Goal: Task Accomplishment & Management: Manage account settings

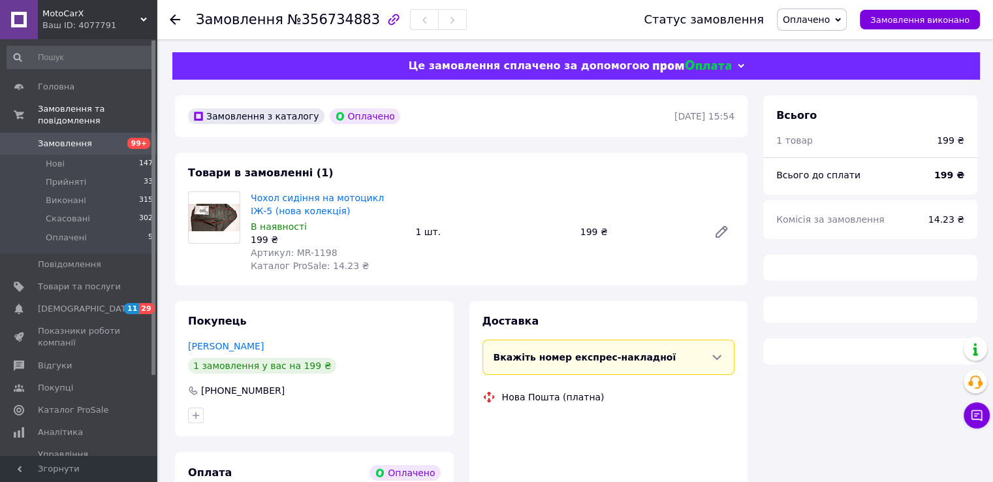
click at [290, 253] on span "Артикул: MR-1198" at bounding box center [294, 253] width 87 height 10
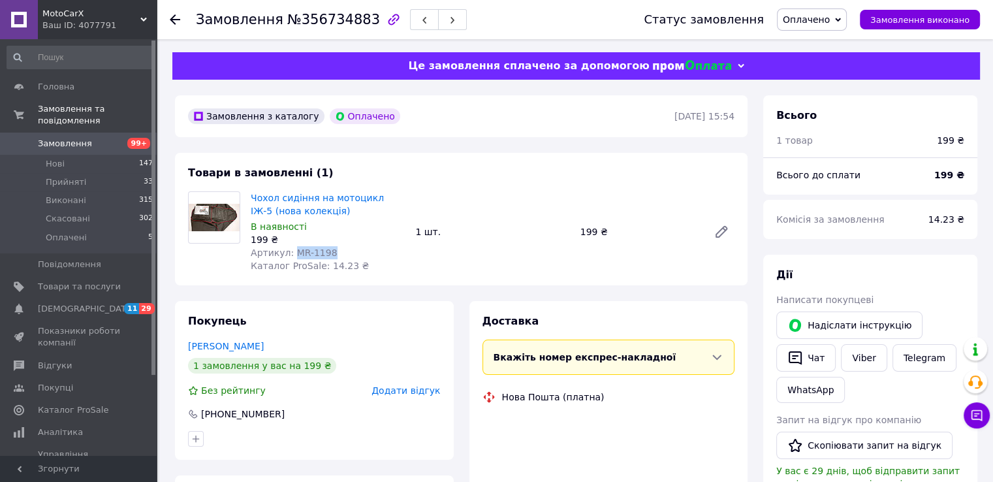
drag, startPoint x: 290, startPoint y: 253, endPoint x: 316, endPoint y: 254, distance: 26.1
click at [316, 254] on span "Артикул: MR-1198" at bounding box center [294, 253] width 87 height 10
copy span "MR-1198"
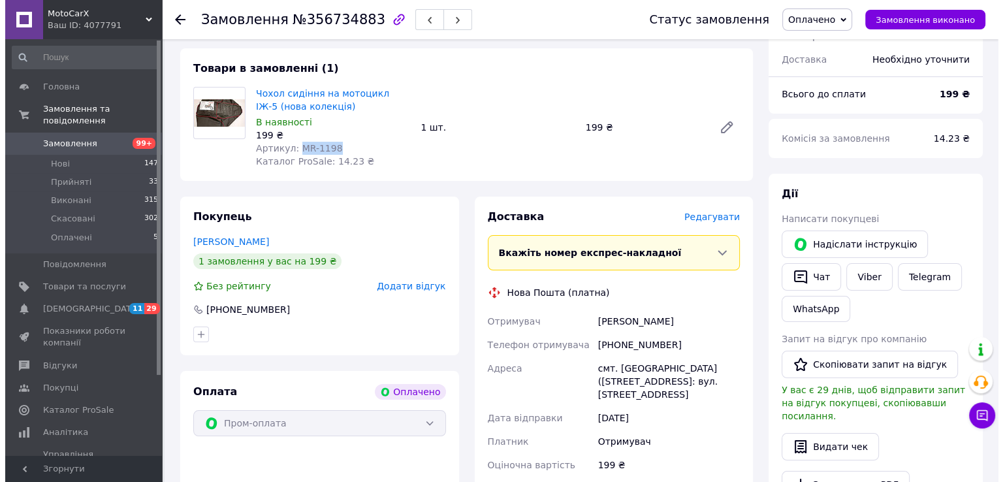
scroll to position [131, 0]
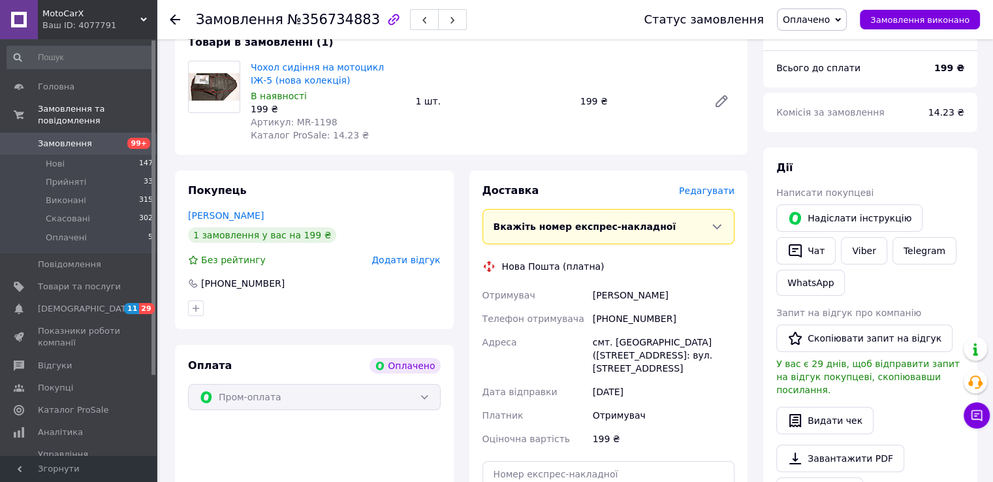
click at [704, 194] on span "Редагувати" at bounding box center [707, 190] width 56 height 10
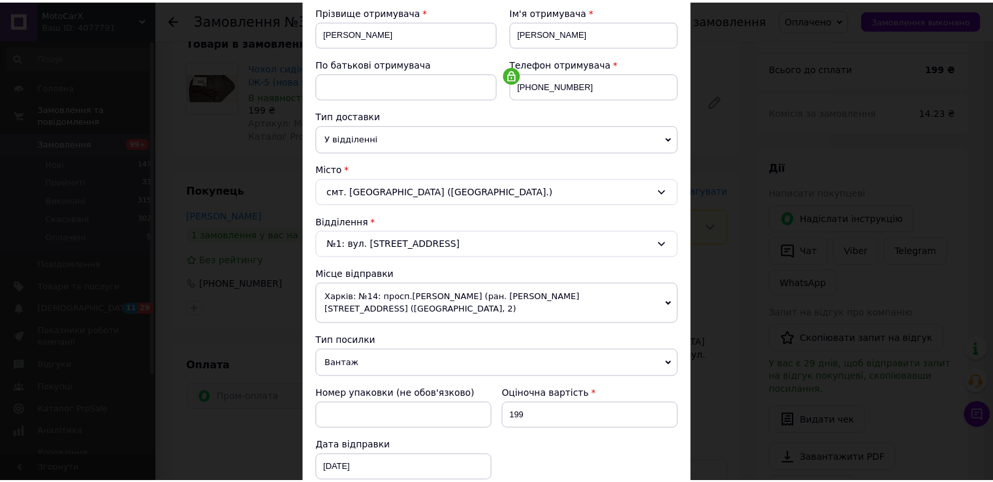
scroll to position [381, 0]
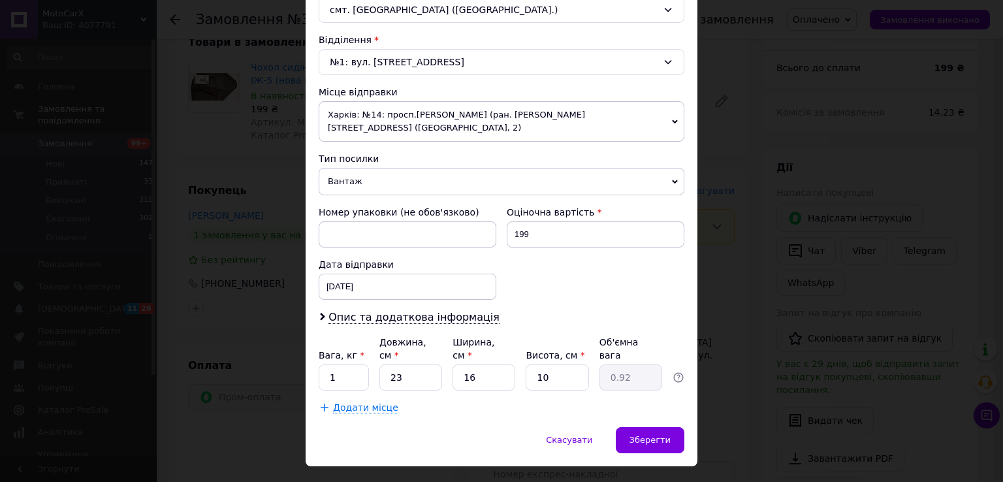
click at [756, 283] on div "× Редагування доставки Спосіб доставки Нова Пошта (платна) Платник Отримувач Ві…" at bounding box center [501, 241] width 1003 height 482
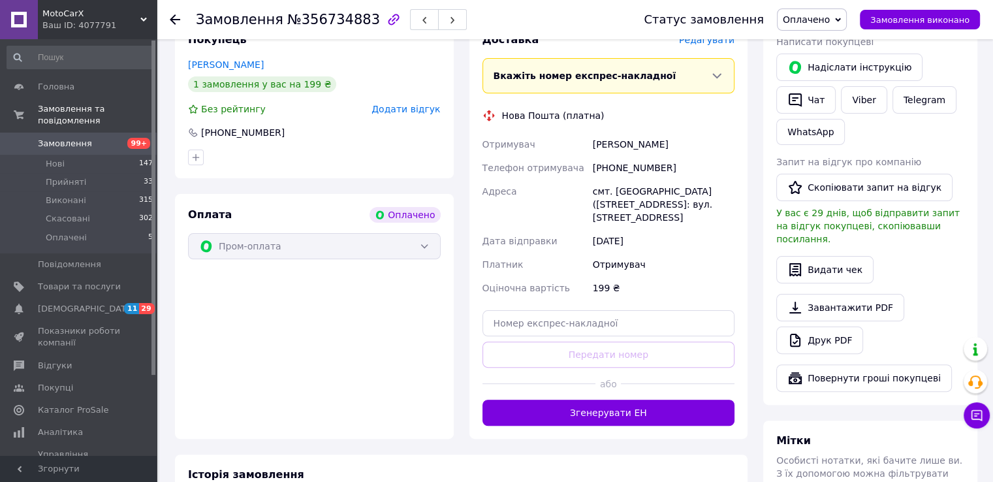
scroll to position [327, 0]
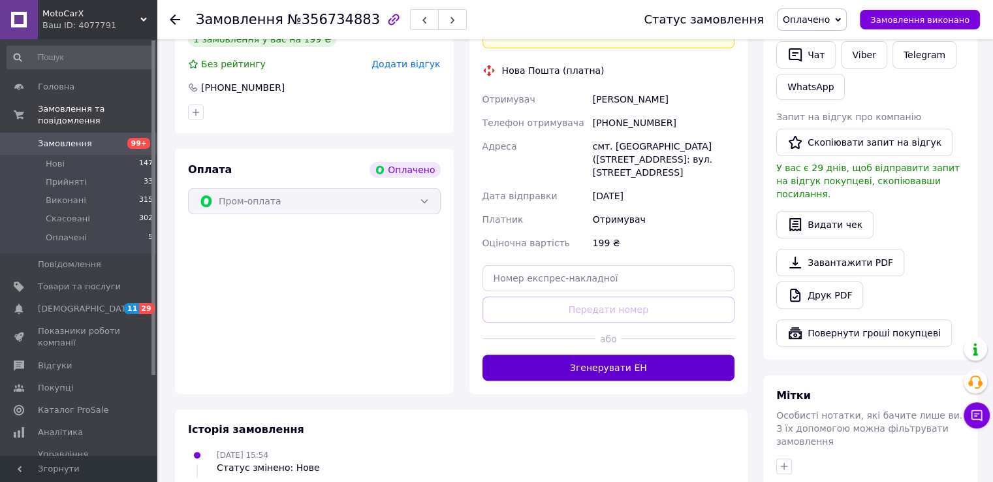
click at [602, 361] on button "Згенерувати ЕН" at bounding box center [609, 368] width 253 height 26
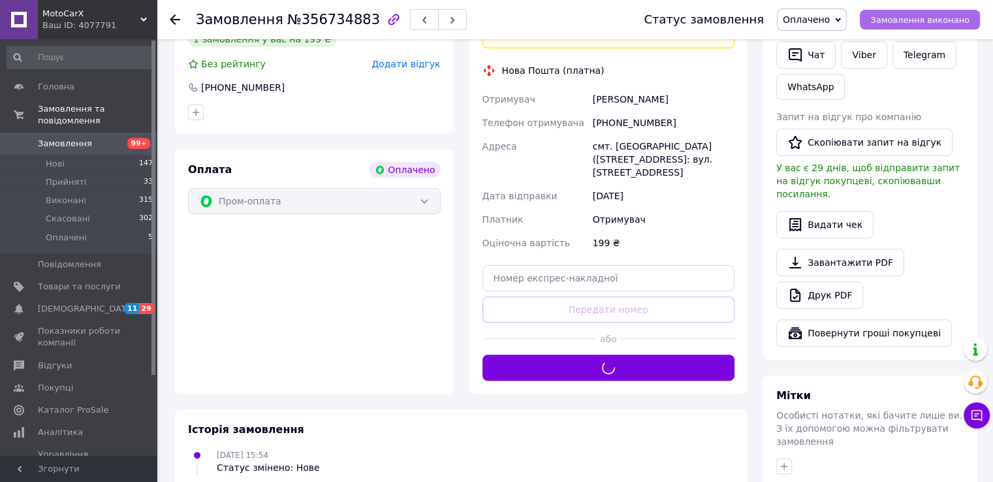
click at [928, 24] on span "Замовлення виконано" at bounding box center [920, 20] width 99 height 10
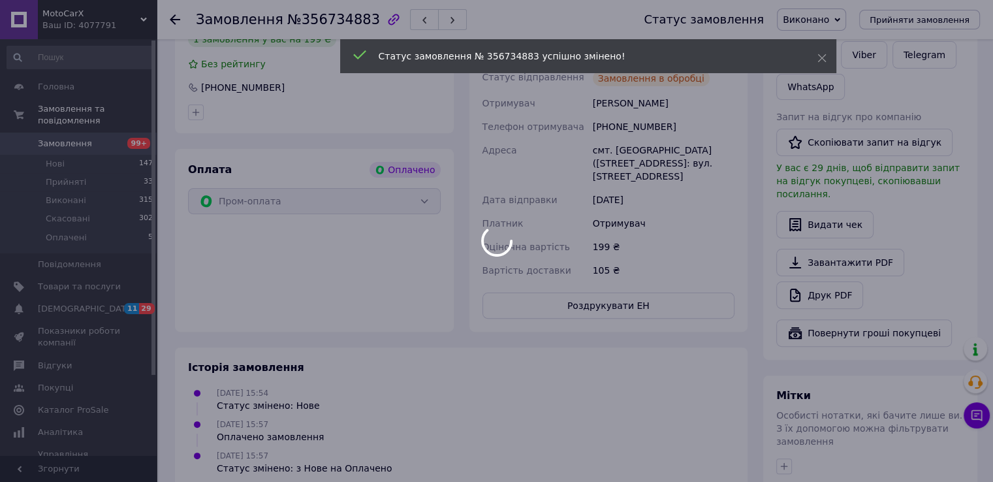
click at [841, 24] on div at bounding box center [496, 241] width 993 height 482
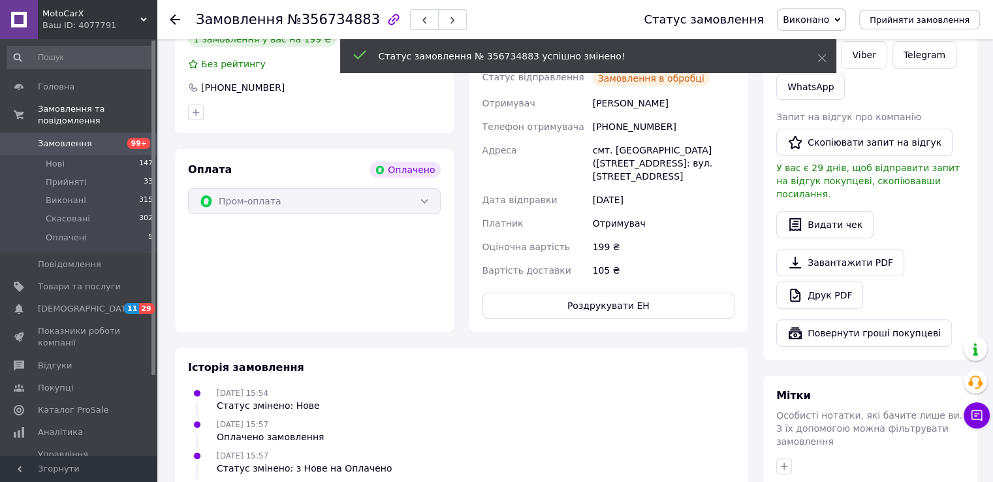
click at [830, 20] on span "Виконано" at bounding box center [806, 19] width 46 height 10
click at [845, 38] on li "Прийнято" at bounding box center [812, 46] width 68 height 20
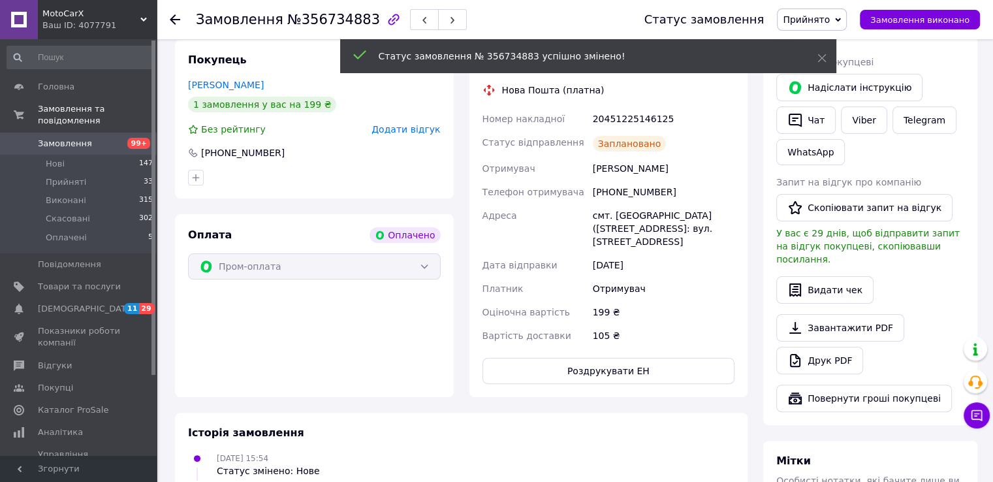
scroll to position [196, 0]
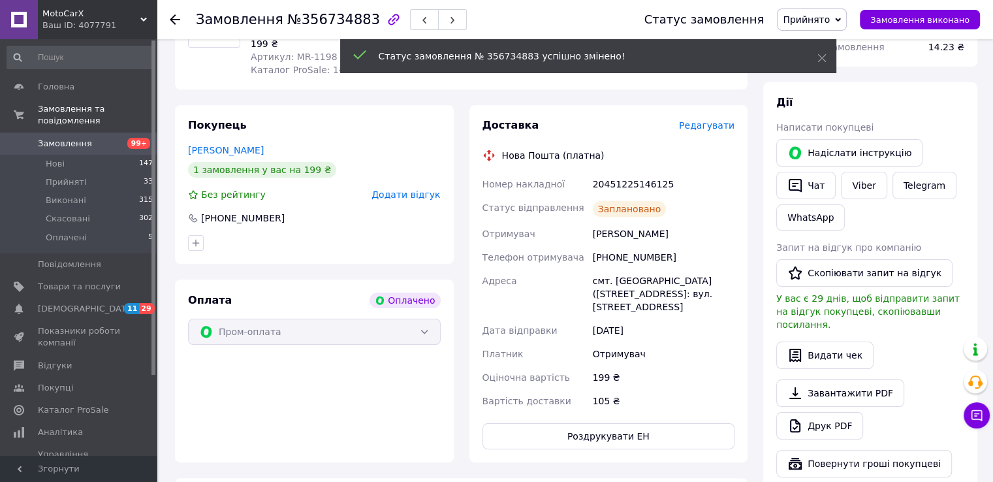
click at [624, 189] on div "20451225146125" at bounding box center [663, 184] width 147 height 24
copy div "20451225146125"
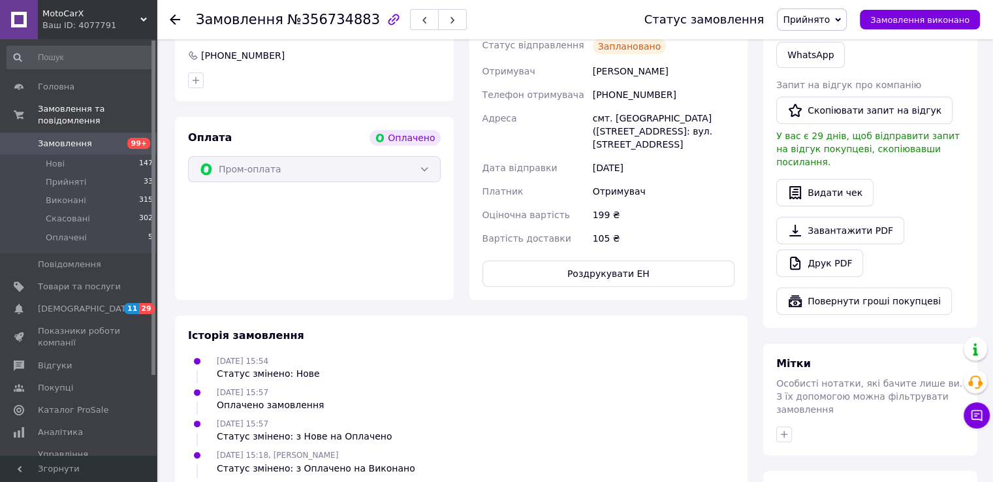
scroll to position [183, 0]
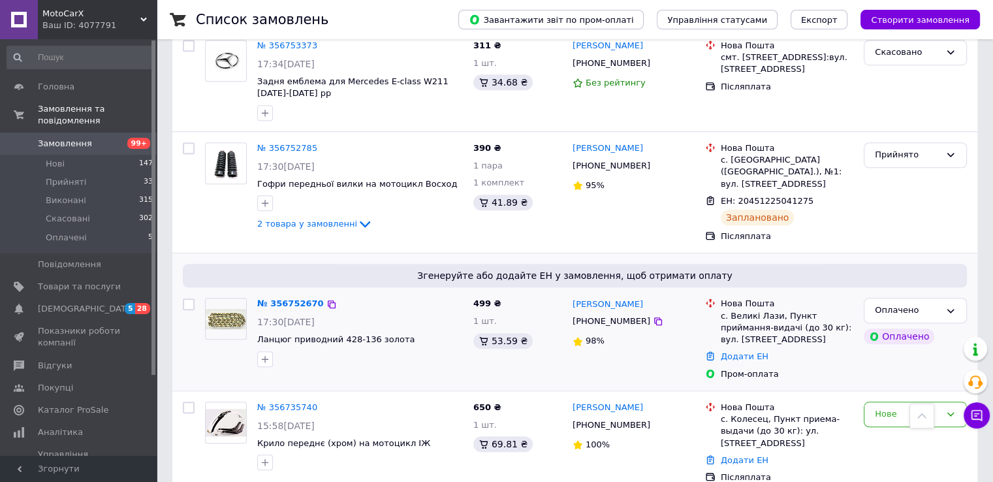
scroll to position [980, 0]
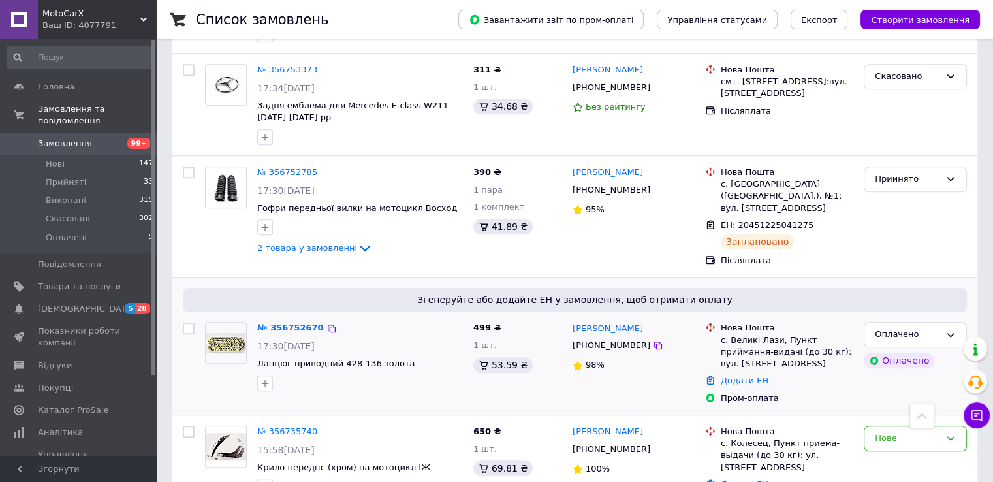
click at [235, 333] on img at bounding box center [226, 343] width 40 height 21
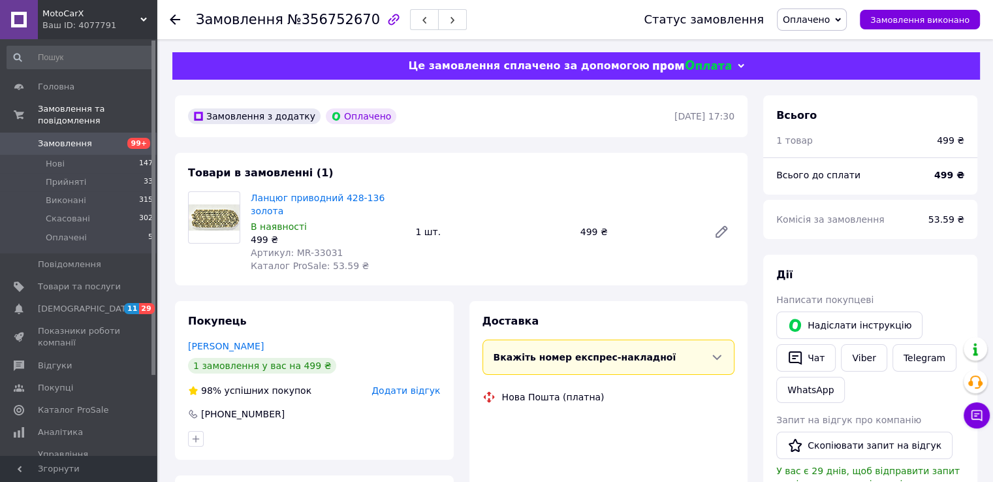
click at [293, 248] on span "Артикул: MR-33031" at bounding box center [297, 253] width 92 height 10
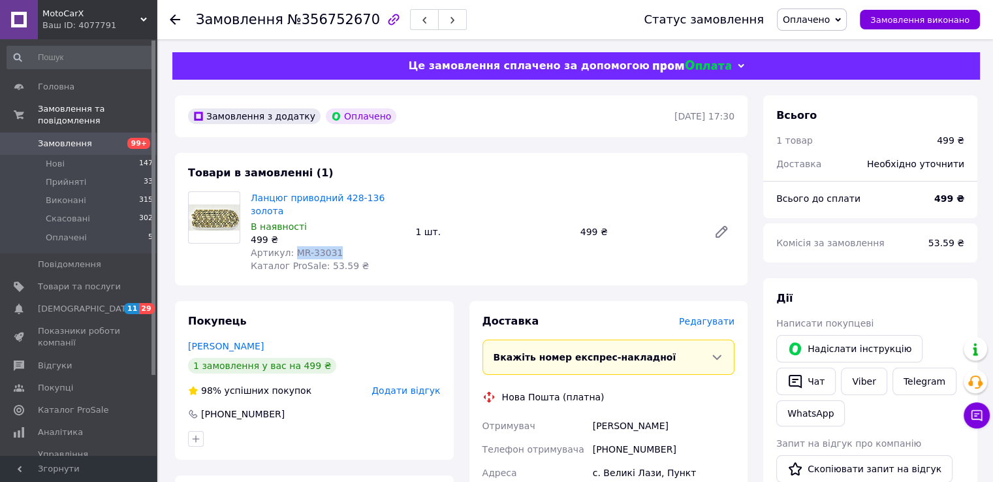
drag, startPoint x: 293, startPoint y: 244, endPoint x: 319, endPoint y: 246, distance: 26.2
click at [319, 248] on span "Артикул: MR-33031" at bounding box center [297, 253] width 92 height 10
copy span "MR-33031"
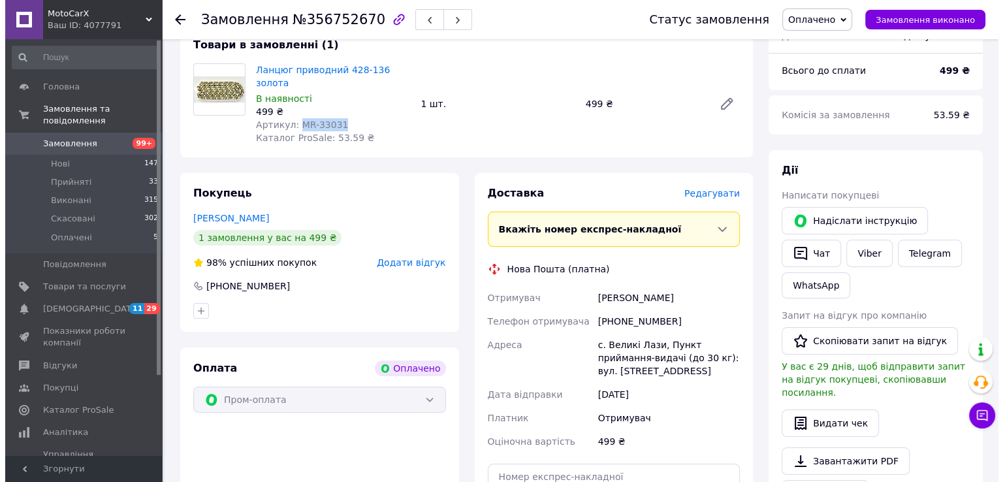
scroll to position [131, 0]
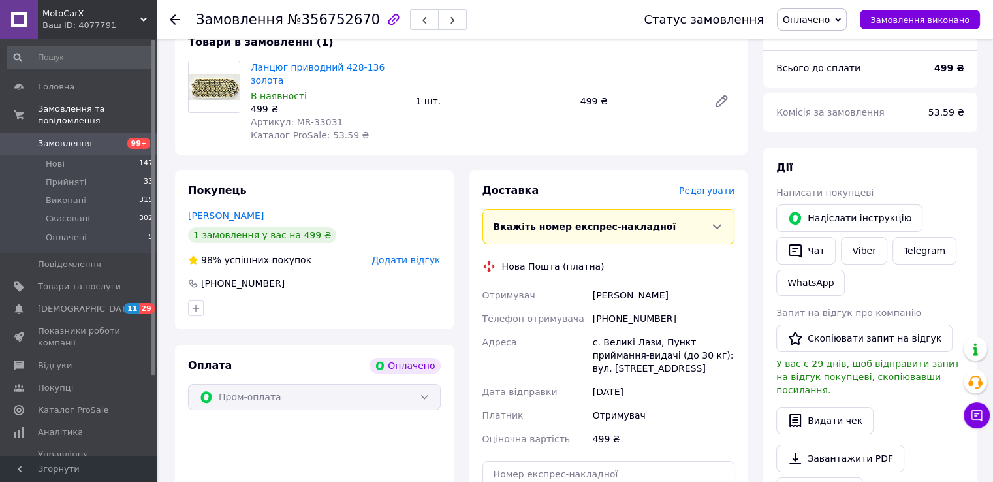
click at [701, 185] on span "Редагувати" at bounding box center [707, 190] width 56 height 10
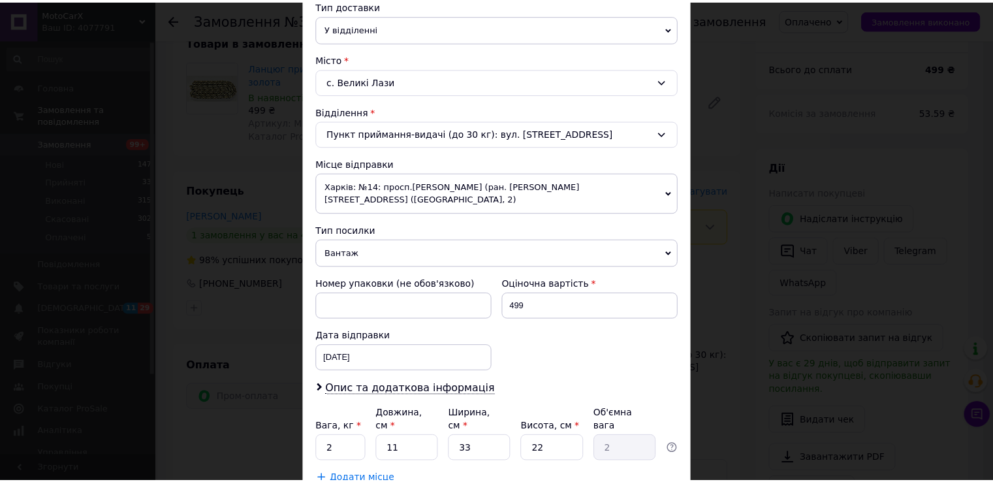
scroll to position [381, 0]
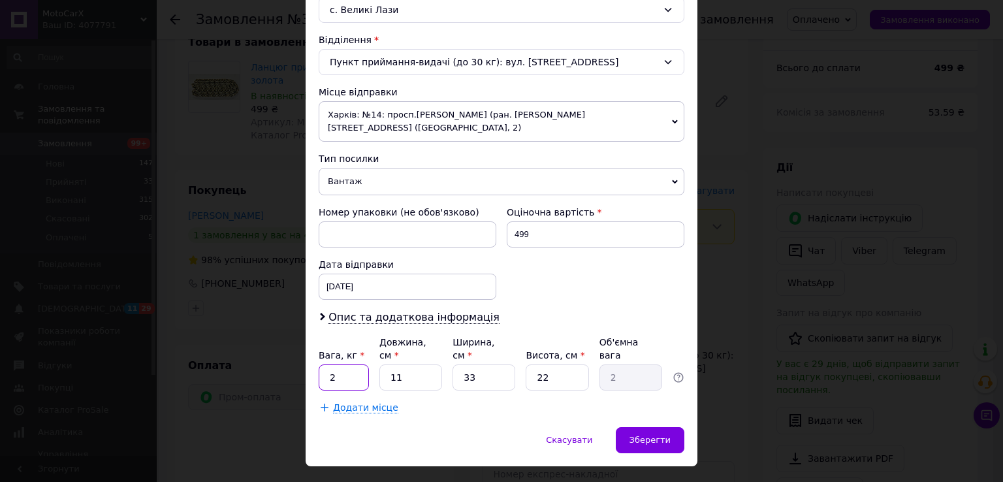
click at [356, 364] on input "2" at bounding box center [344, 377] width 50 height 26
type input "0.5"
type input "2"
type input "0.36"
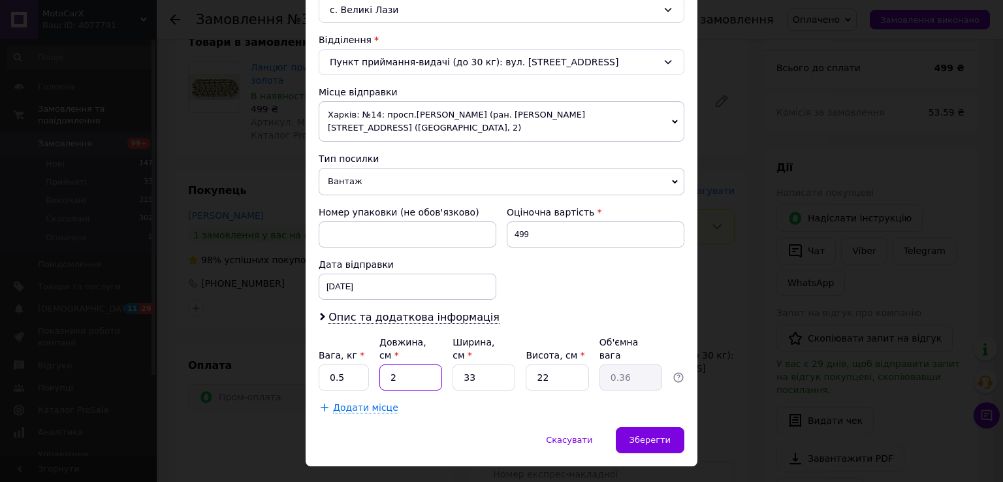
type input "20"
type input "3.63"
type input "20"
type input "1"
type input "0.11"
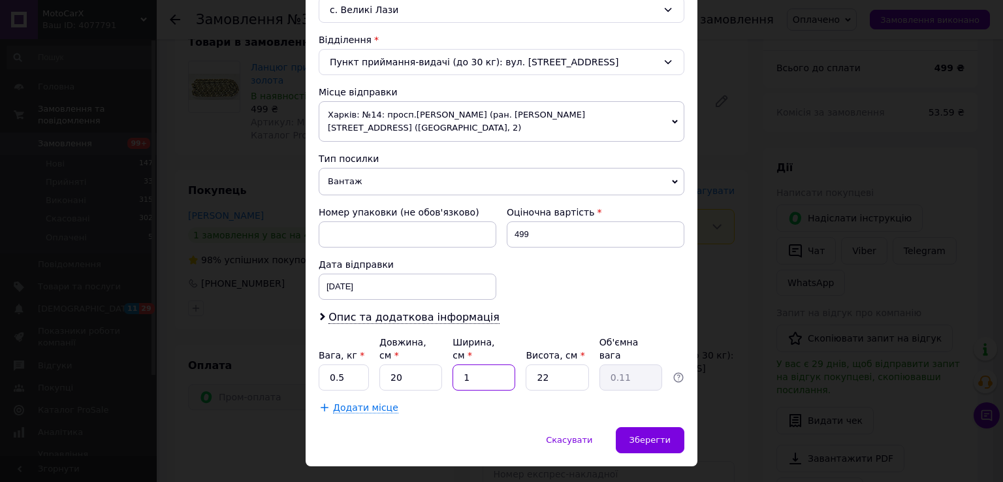
type input "10"
type input "1.1"
type input "10"
type input "1"
type input "0.1"
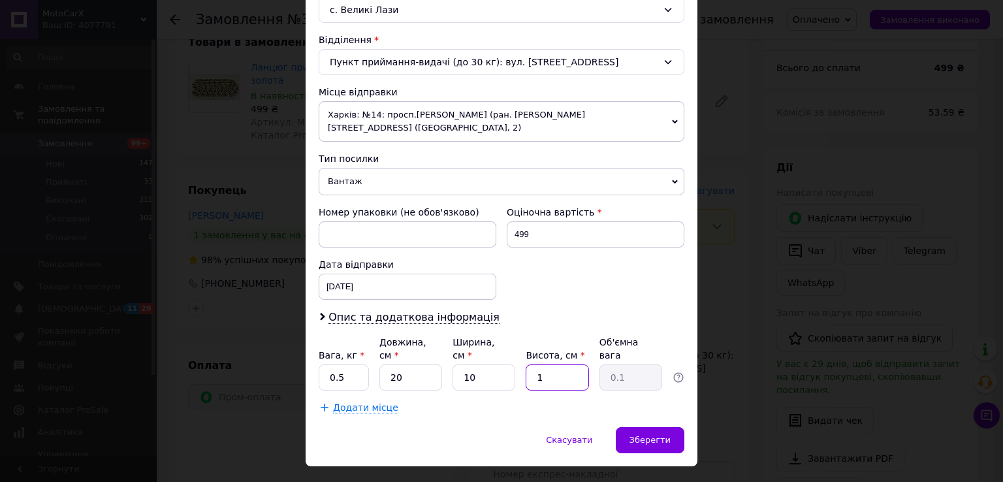
type input "10"
type input "0.5"
type input "10"
click at [654, 435] on span "Зберегти" at bounding box center [650, 440] width 41 height 10
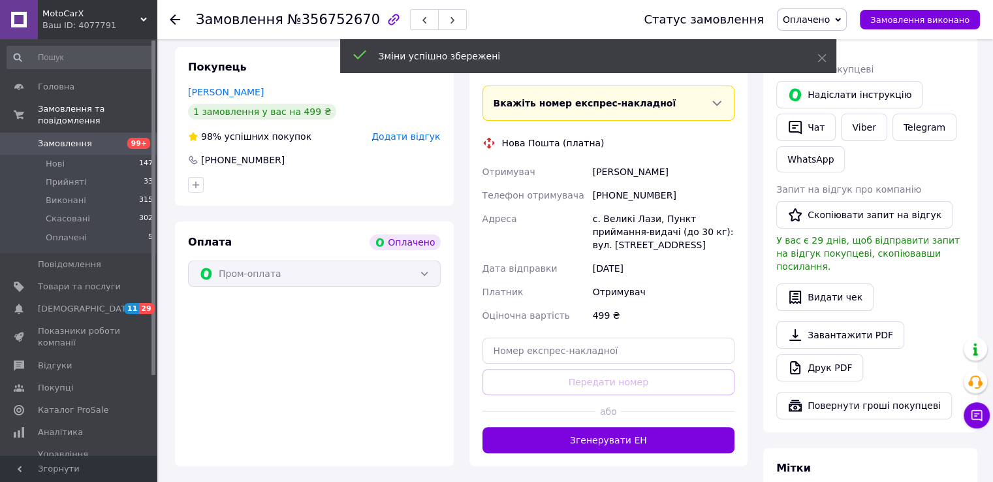
scroll to position [392, 0]
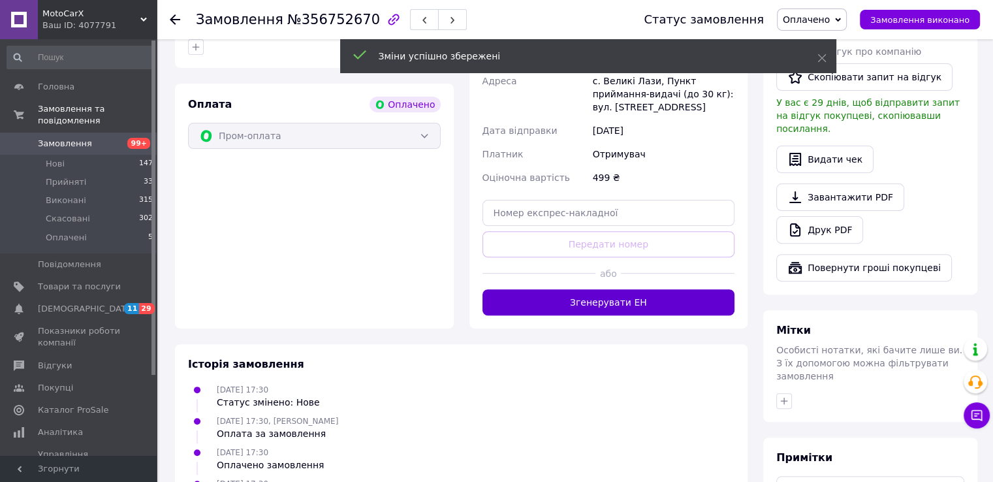
click at [619, 289] on button "Згенерувати ЕН" at bounding box center [609, 302] width 253 height 26
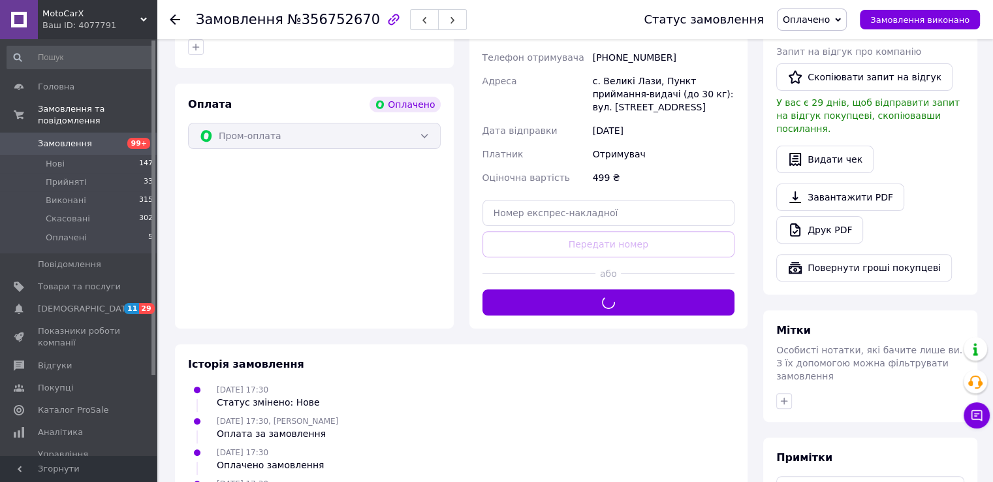
click at [830, 19] on span "Оплачено" at bounding box center [806, 19] width 47 height 10
click at [839, 40] on li "Прийнято" at bounding box center [812, 46] width 69 height 20
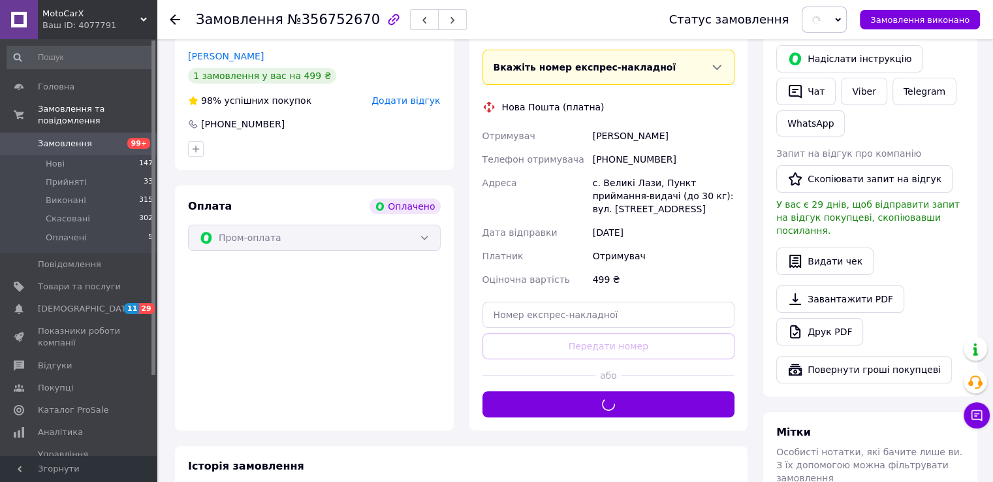
scroll to position [261, 0]
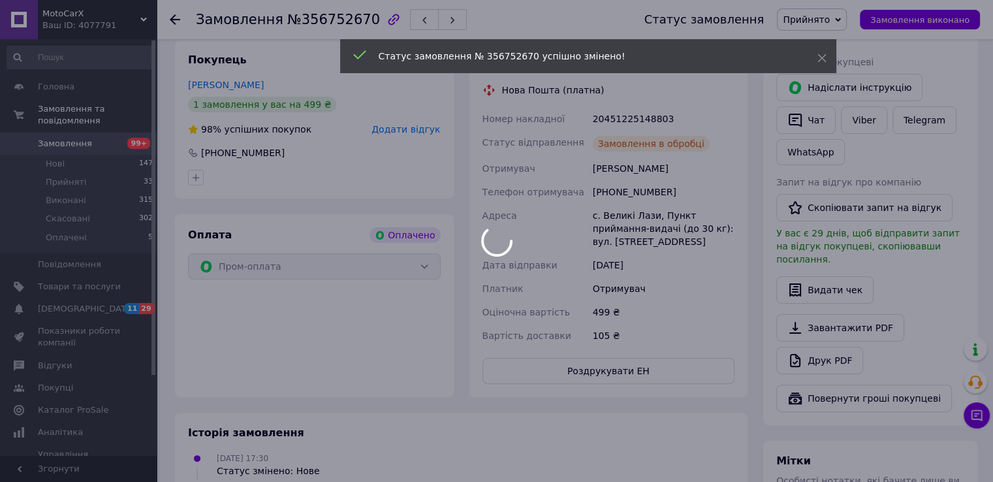
click at [643, 115] on div at bounding box center [496, 241] width 993 height 482
click at [637, 109] on div at bounding box center [496, 241] width 993 height 482
click at [637, 109] on body "MotoCarX Ваш ID: 4077791 Сайт MotoCarX Кабінет покупця Перевірити стан системи …" at bounding box center [496, 248] width 993 height 1018
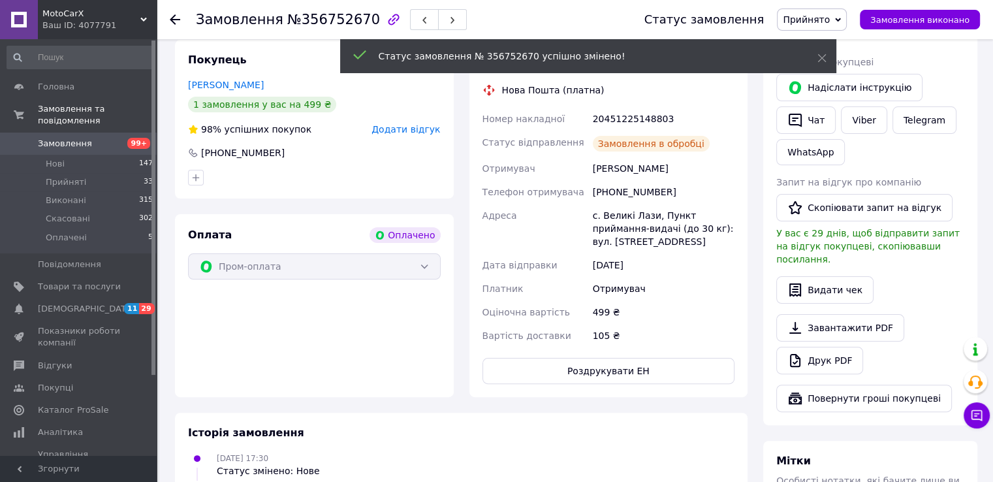
click at [634, 109] on div "20451225148803" at bounding box center [663, 119] width 147 height 24
copy div "20451225148803"
click at [634, 109] on div "20451225148803" at bounding box center [663, 119] width 147 height 24
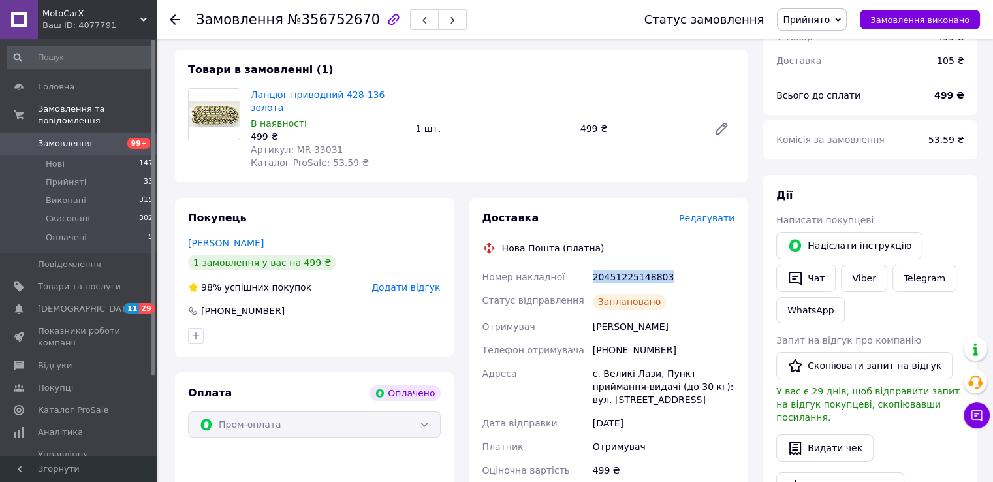
scroll to position [0, 0]
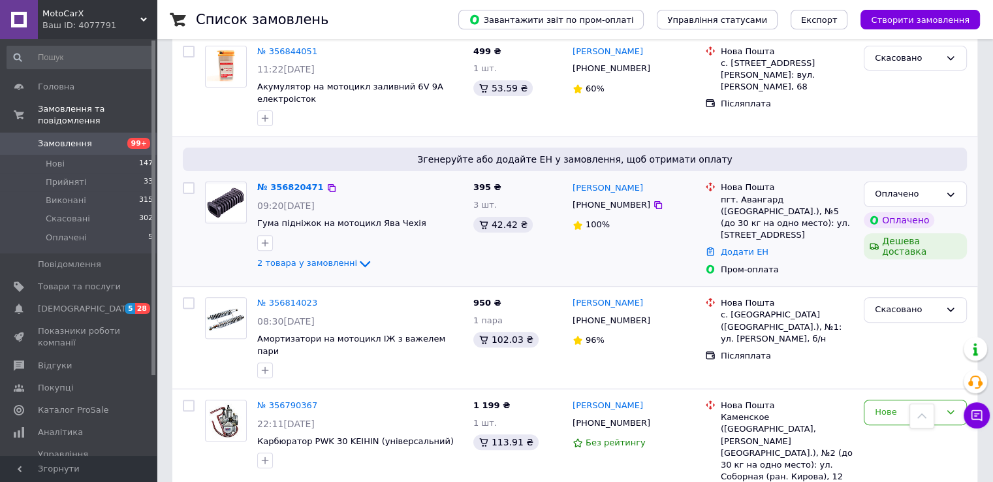
scroll to position [392, 0]
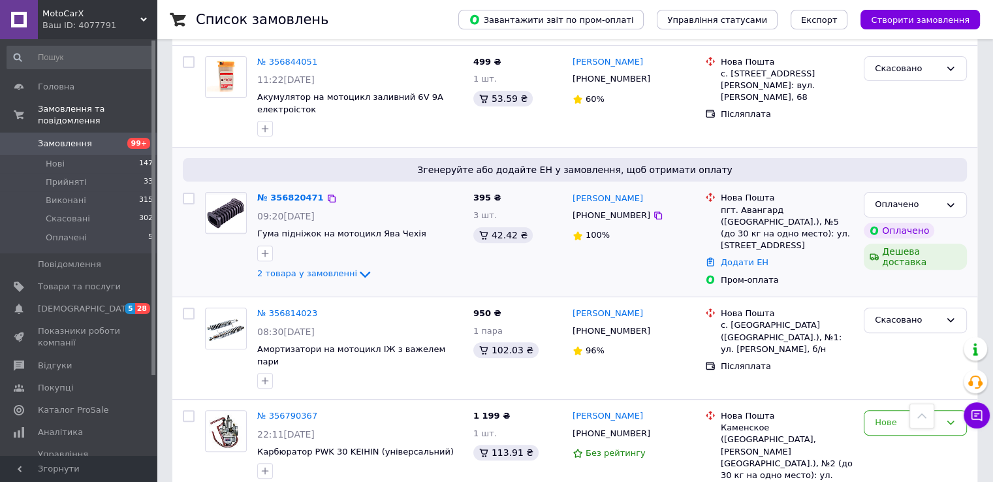
click at [229, 197] on img at bounding box center [226, 213] width 40 height 37
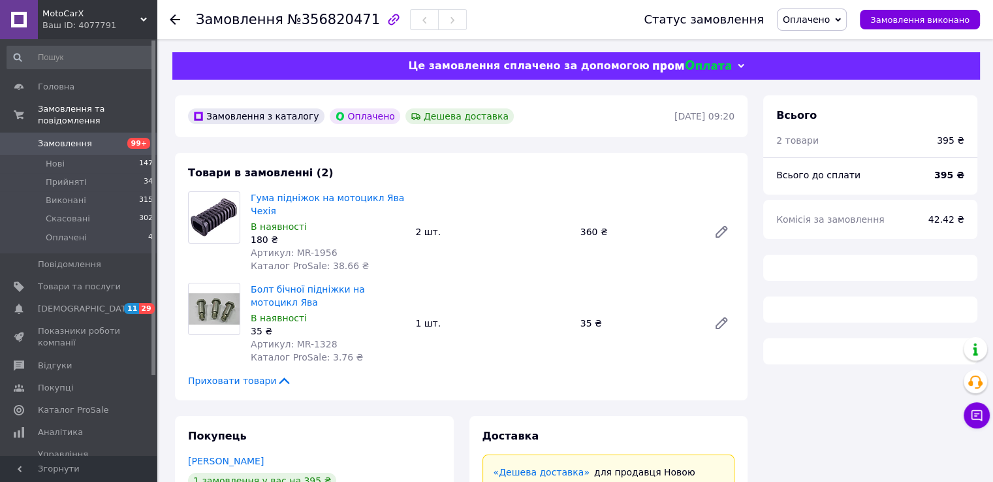
click at [293, 253] on span "Артикул: MR-1956" at bounding box center [294, 253] width 87 height 10
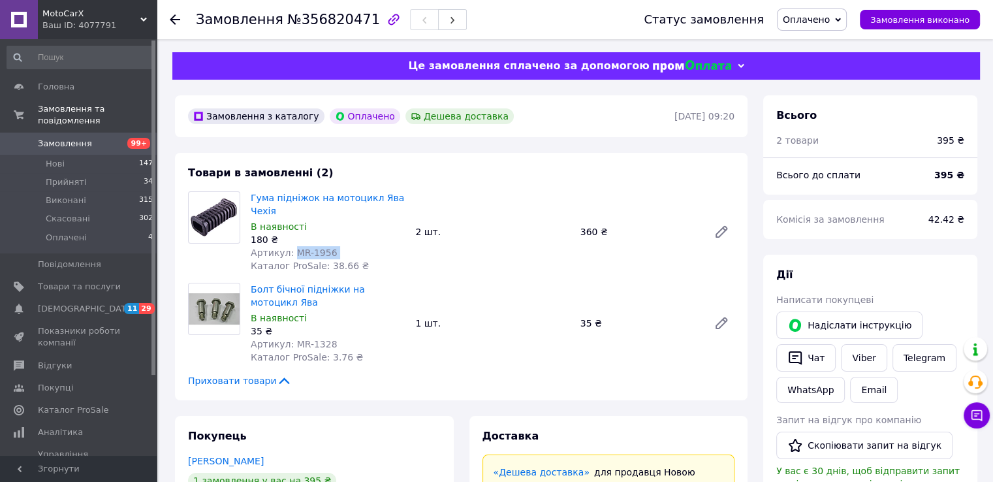
drag, startPoint x: 293, startPoint y: 253, endPoint x: 324, endPoint y: 256, distance: 30.8
click at [324, 256] on span "Артикул: MR-1956" at bounding box center [294, 253] width 87 height 10
copy span "MR-1956"
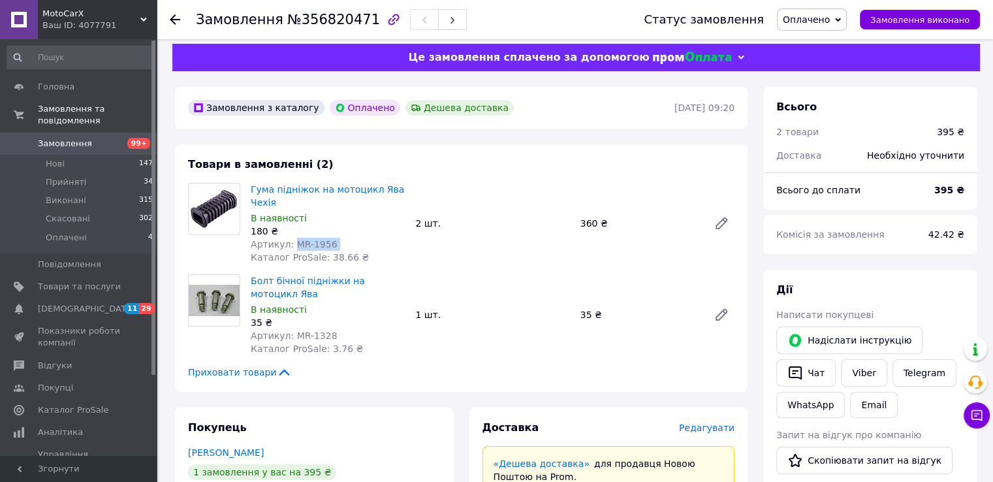
scroll to position [131, 0]
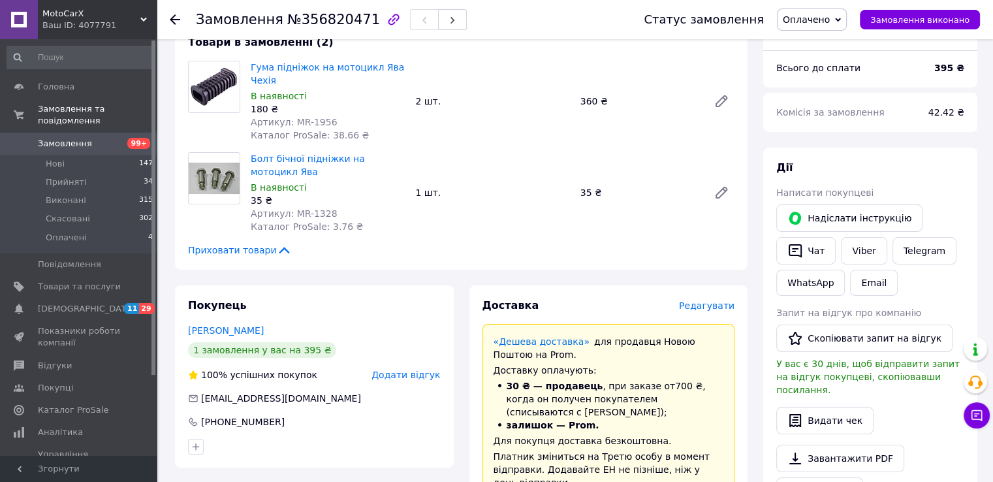
click at [292, 214] on span "Артикул: MR-1328" at bounding box center [294, 213] width 87 height 10
drag, startPoint x: 306, startPoint y: 216, endPoint x: 314, endPoint y: 216, distance: 8.5
click at [314, 216] on span "Артикул: MR-1328" at bounding box center [294, 213] width 87 height 10
copy span "MR-1328"
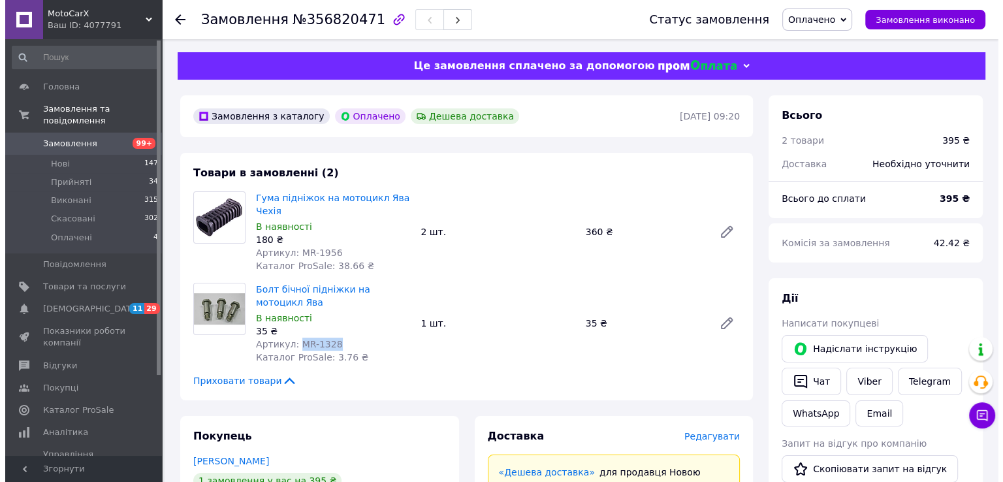
scroll to position [392, 0]
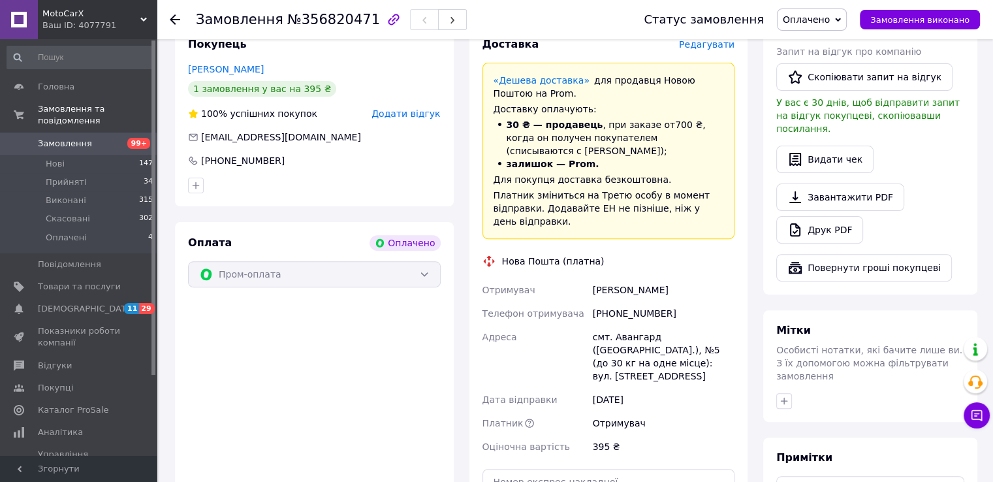
click at [714, 50] on span "Редагувати" at bounding box center [707, 44] width 56 height 10
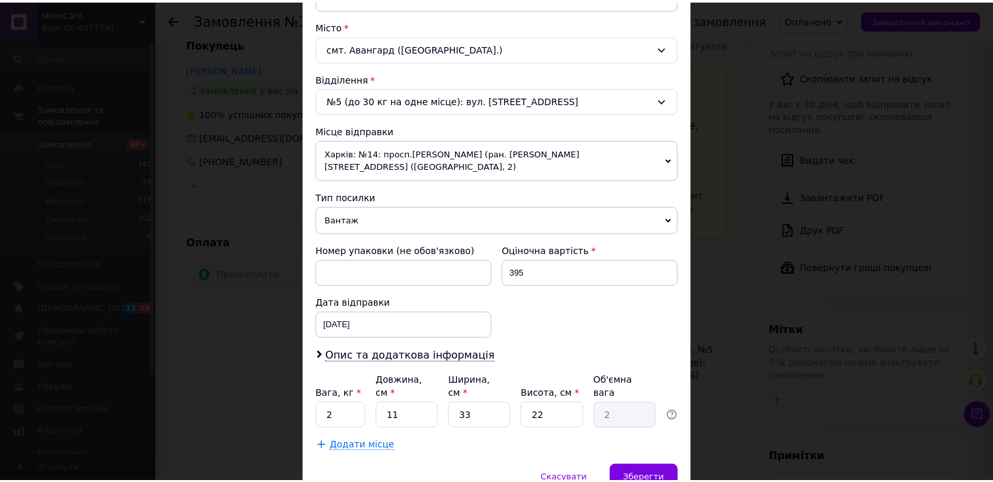
scroll to position [381, 0]
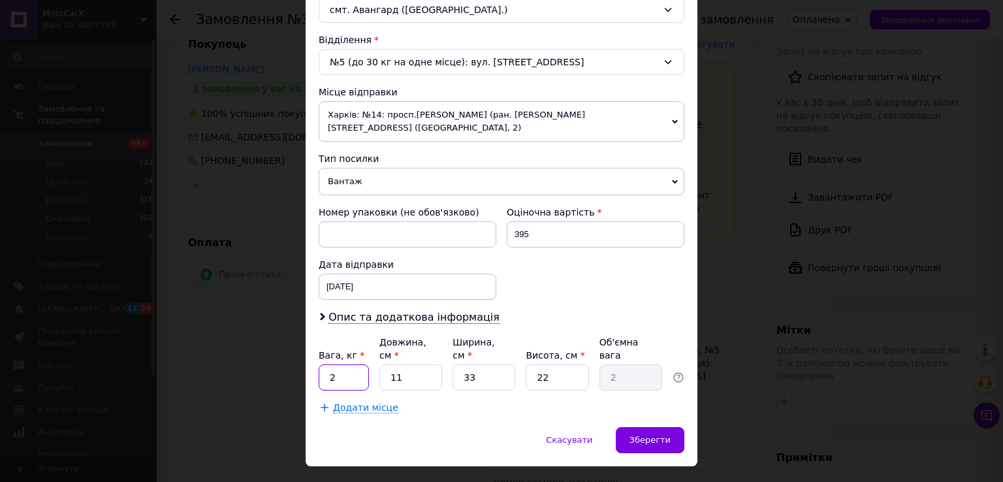
click at [363, 364] on input "2" at bounding box center [344, 377] width 50 height 26
type input "1"
type input "2"
type input "0.36"
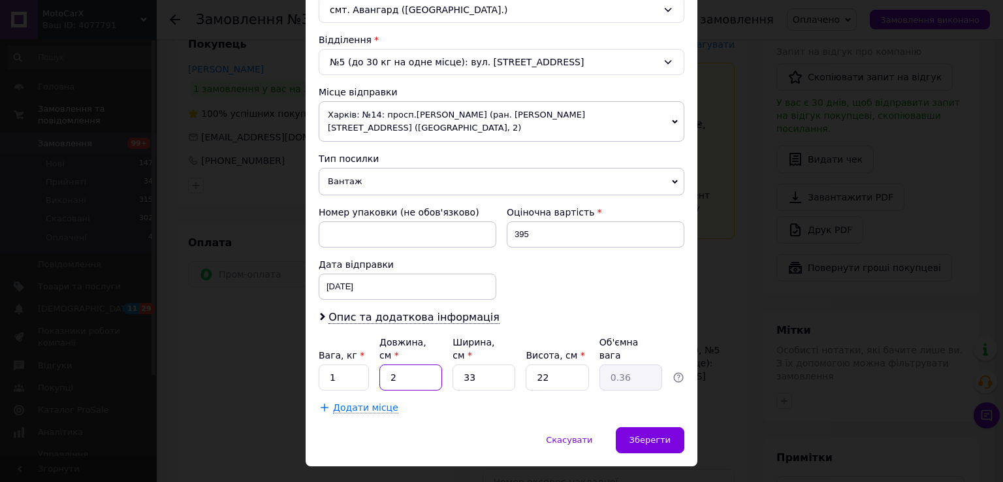
type input "23"
type input "4.17"
type input "23"
type input "1"
type input "0.13"
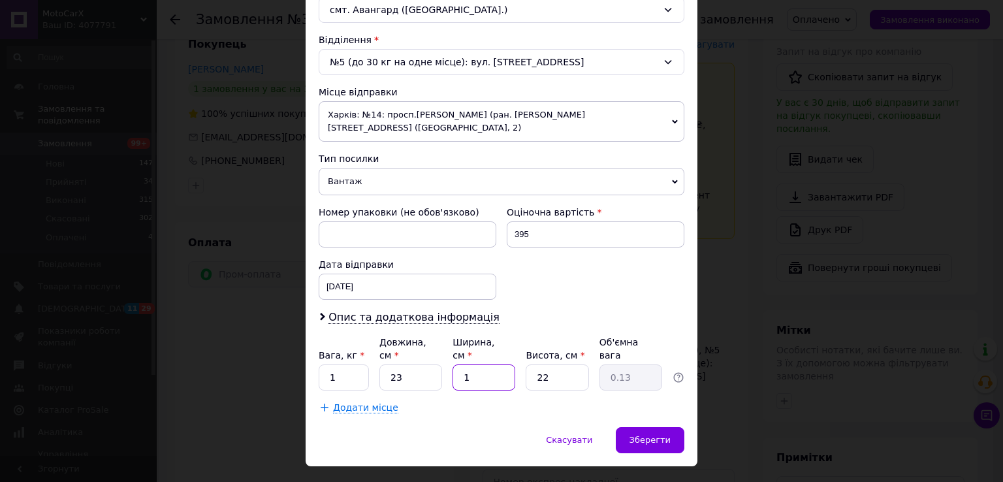
type input "16"
type input "2.02"
type input "16"
type input "1"
type input "0.1"
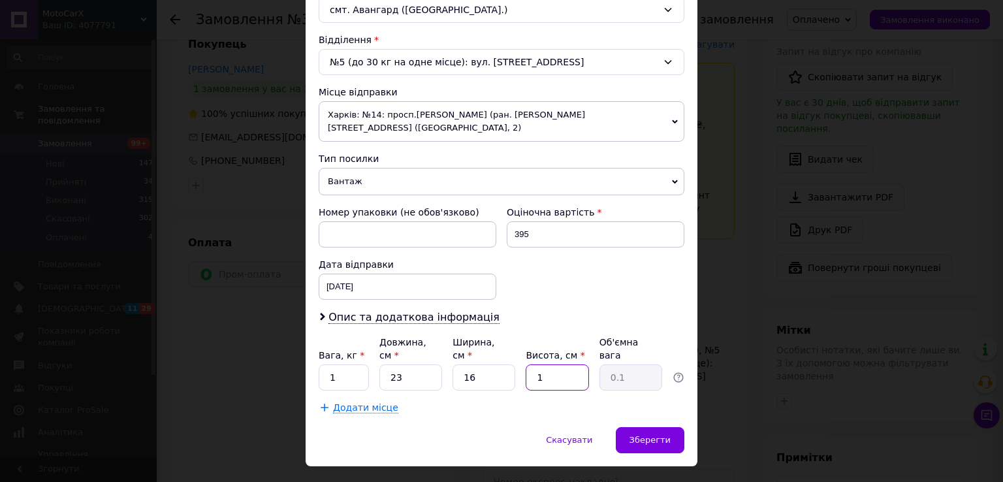
type input "10"
type input "0.92"
type input "10"
click at [670, 427] on div "Скасувати   Зберегти" at bounding box center [502, 446] width 392 height 39
click at [658, 435] on span "Зберегти" at bounding box center [650, 440] width 41 height 10
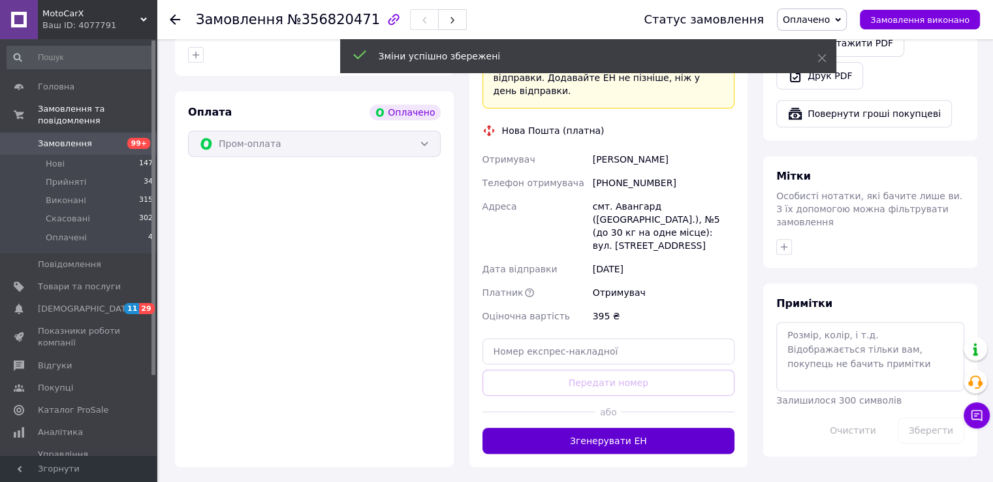
click at [587, 428] on button "Згенерувати ЕН" at bounding box center [609, 441] width 253 height 26
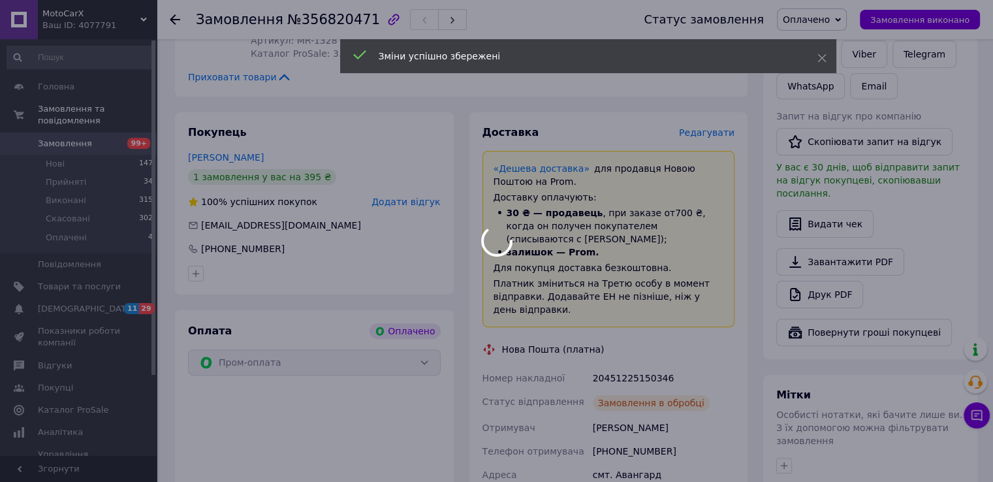
scroll to position [327, 0]
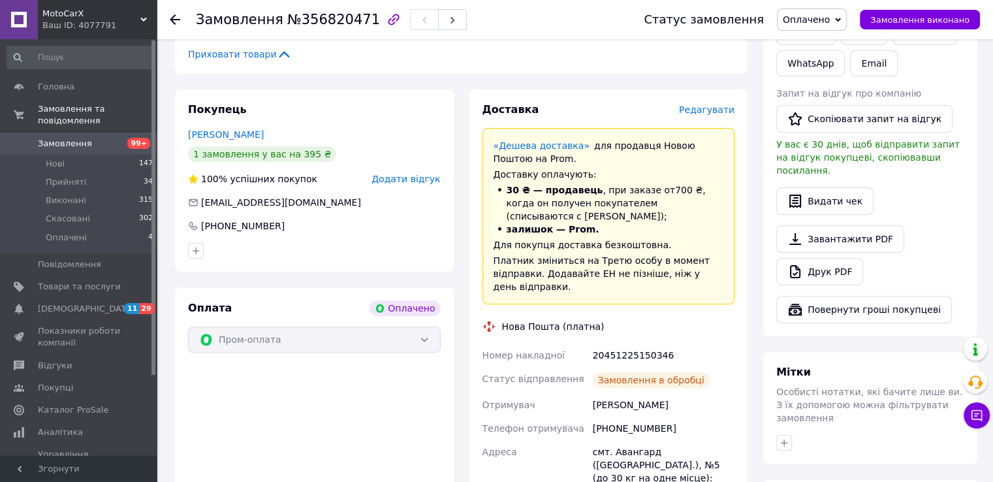
click at [624, 351] on div "20451225150346" at bounding box center [663, 356] width 147 height 24
copy div "20451225150346"
click at [236, 208] on span "lord85@meta.ua" at bounding box center [281, 202] width 160 height 10
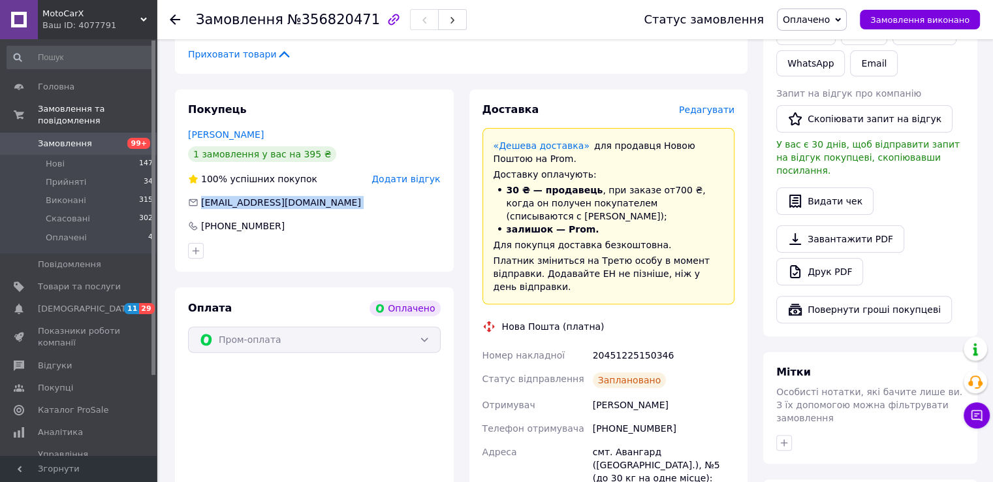
click at [236, 208] on span "lord85@meta.ua" at bounding box center [281, 202] width 160 height 10
copy div "lord85@meta.ua"
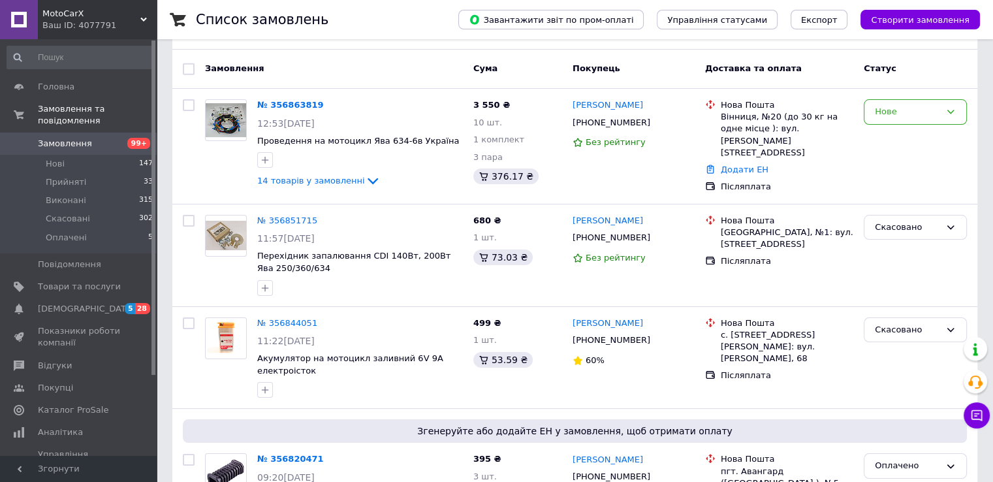
scroll to position [1980, 0]
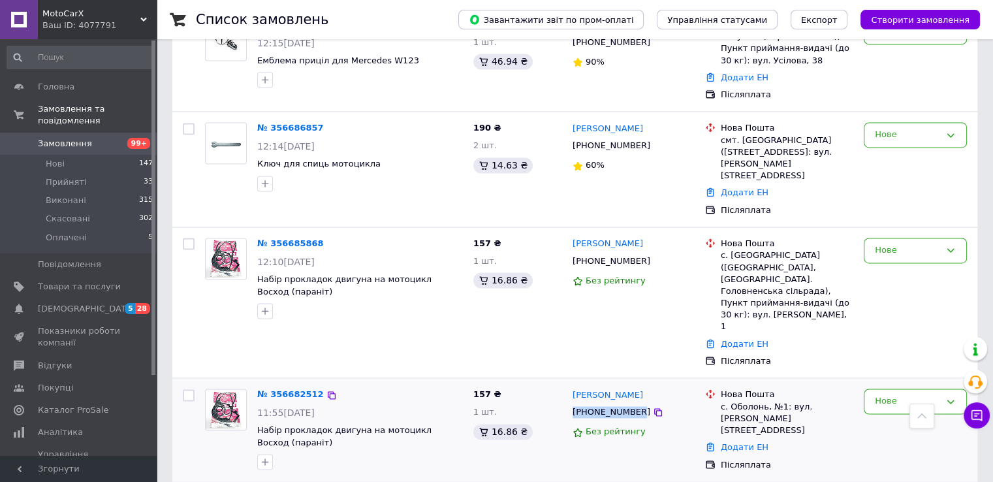
click at [238, 391] on img at bounding box center [226, 410] width 40 height 38
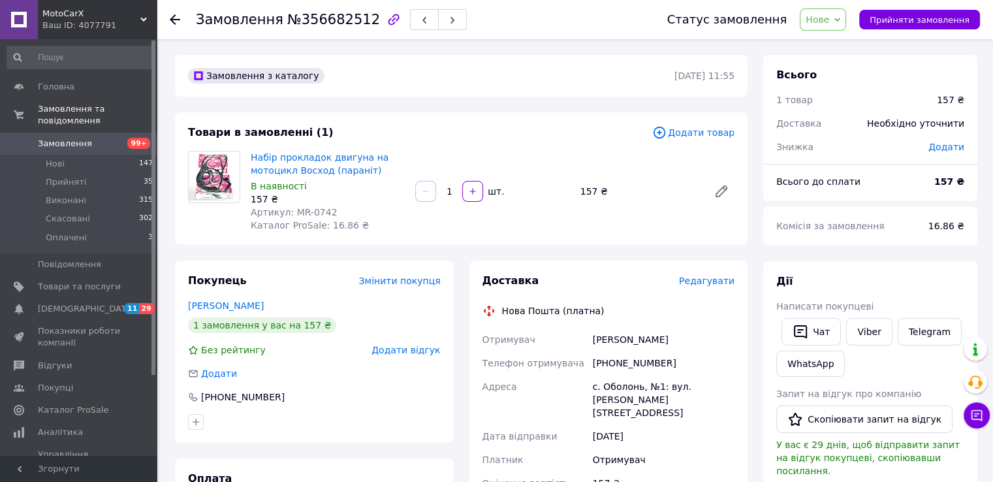
click at [295, 213] on span "Артикул: MR-0742" at bounding box center [294, 212] width 87 height 10
drag, startPoint x: 295, startPoint y: 213, endPoint x: 316, endPoint y: 214, distance: 21.6
click at [316, 214] on span "Артикул: MR-0742" at bounding box center [294, 212] width 87 height 10
copy span "MR-0742"
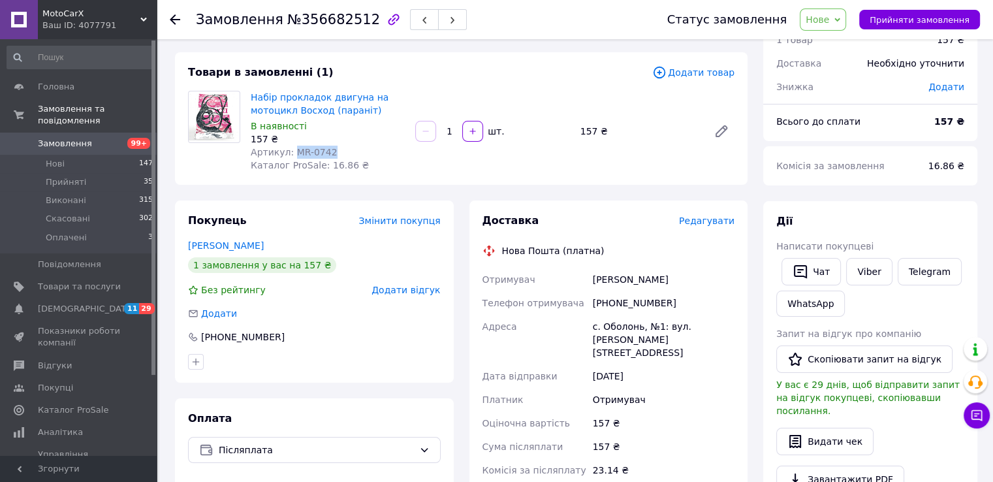
scroll to position [131, 0]
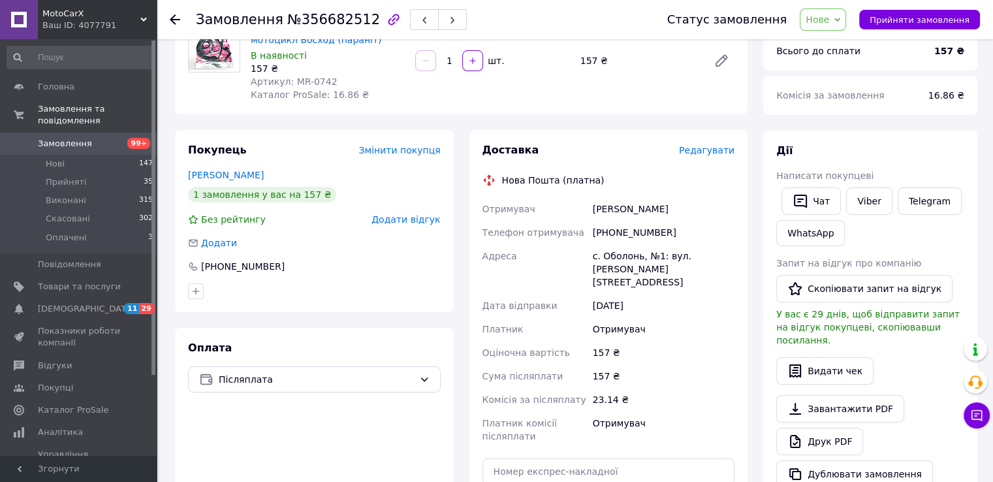
drag, startPoint x: 703, startPoint y: 142, endPoint x: 709, endPoint y: 153, distance: 12.9
click at [703, 142] on div "Доставка Редагувати Нова Пошта (платна) Отримувач [PERSON_NAME] Телефон отримув…" at bounding box center [609, 358] width 279 height 457
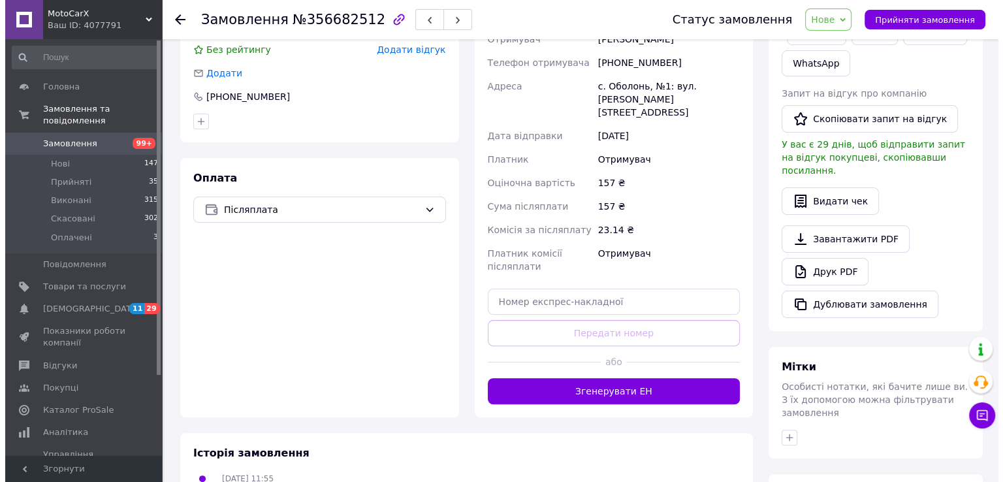
scroll to position [192, 0]
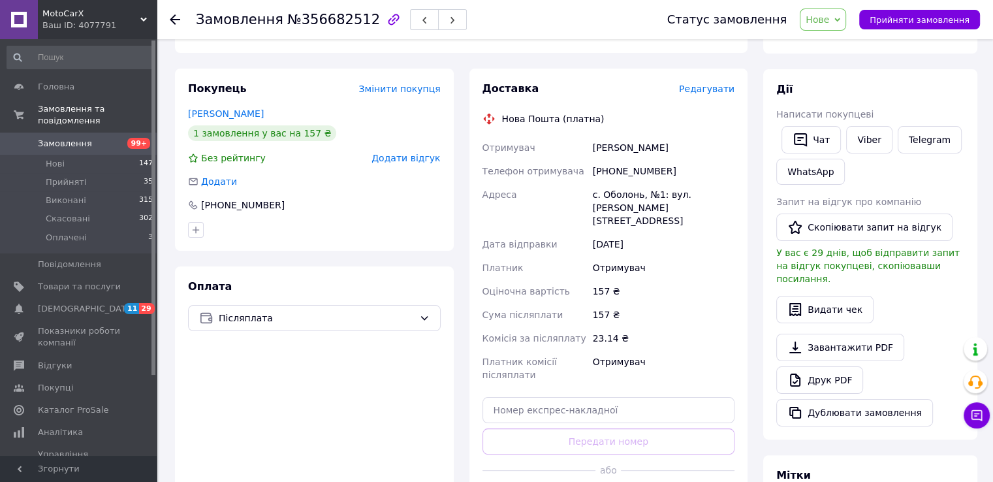
click at [705, 85] on span "Редагувати" at bounding box center [707, 89] width 56 height 10
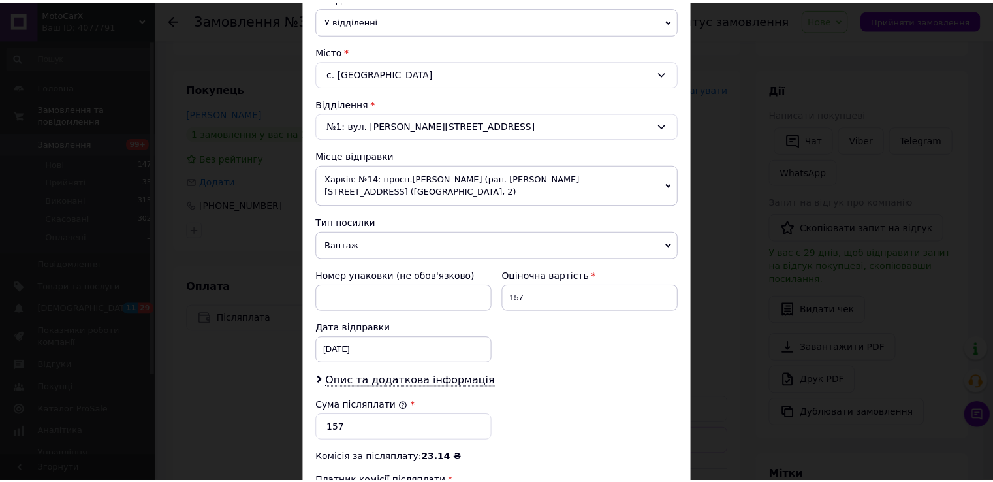
scroll to position [457, 0]
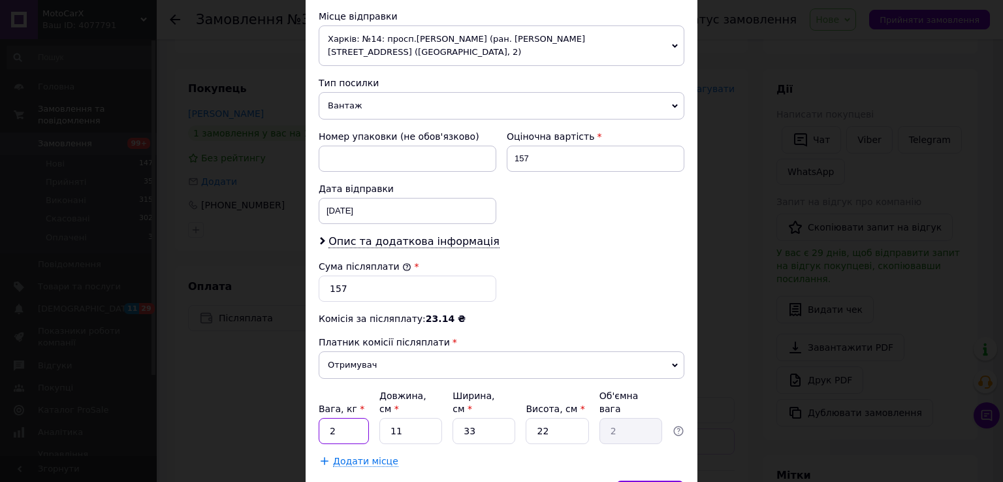
click at [346, 418] on input "2" at bounding box center [344, 431] width 50 height 26
type input "1"
type input "2"
type input "0.36"
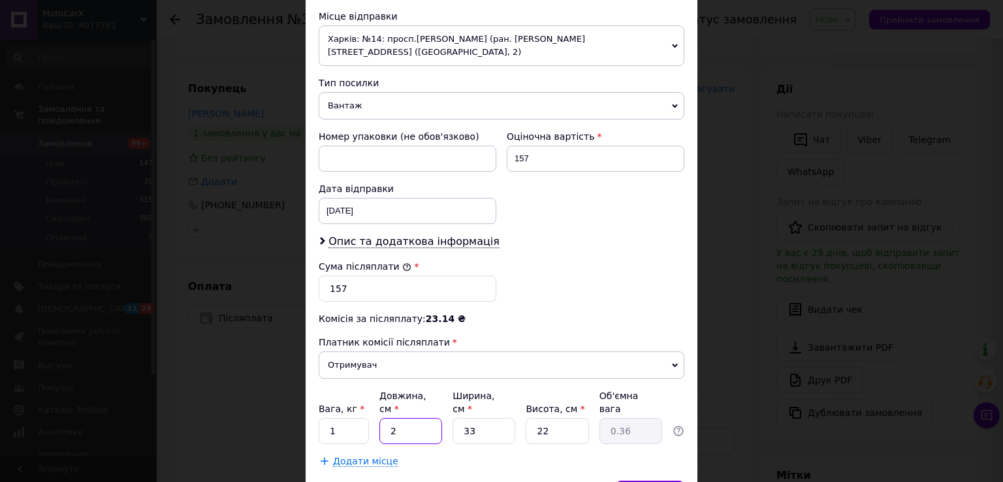
type input "23"
type input "4.17"
type input "23"
type input "1"
type input "0.13"
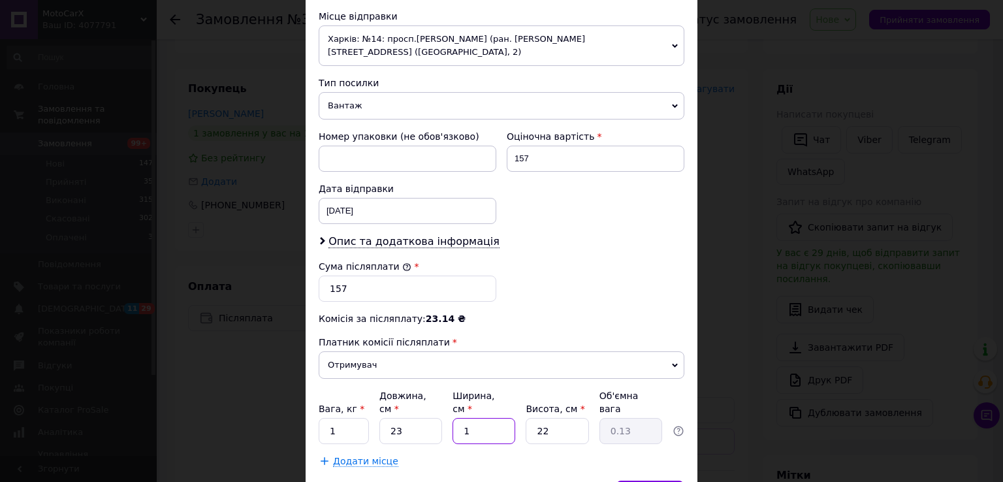
type input "16"
type input "2.02"
type input "16"
type input "1"
type input "0.1"
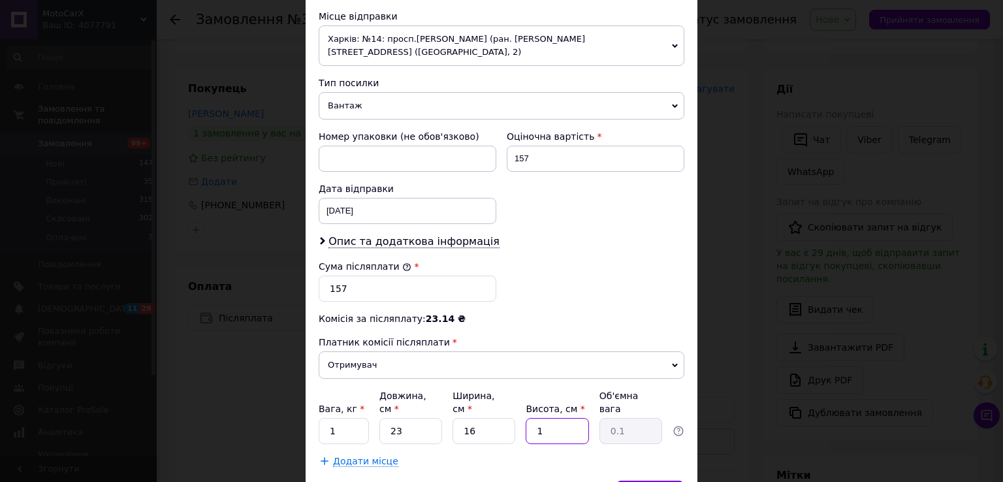
type input "10"
type input "0.92"
type input "10"
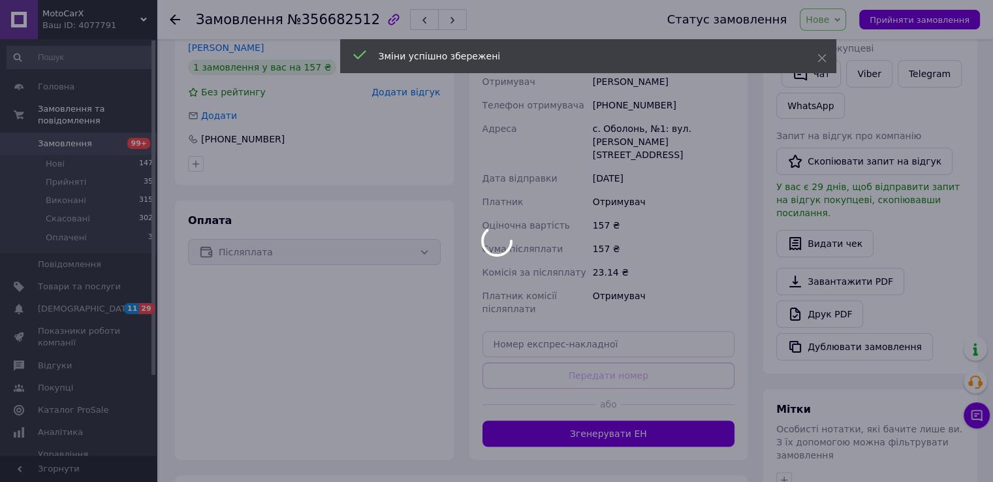
scroll to position [388, 0]
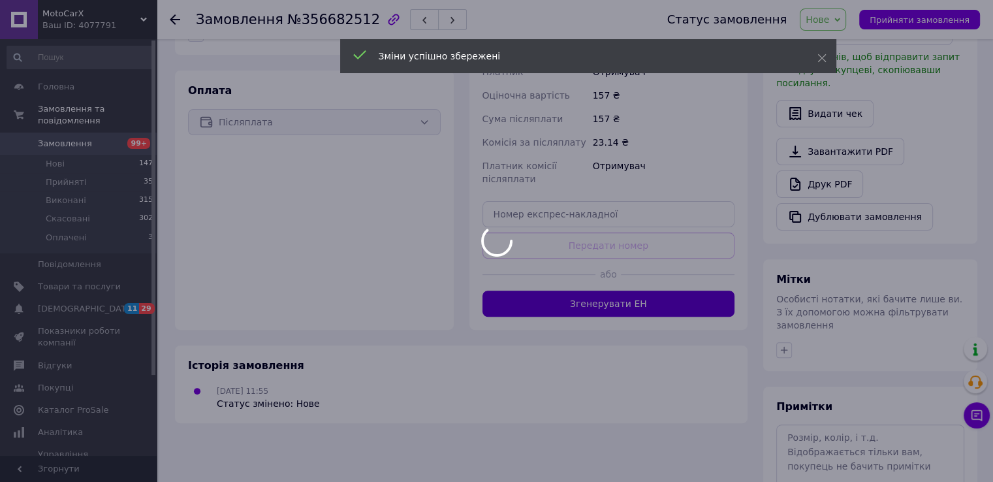
click at [615, 280] on body "MotoCarX Ваш ID: 4077791 Сайт MotoCarX Кабінет покупця Перевірити стан системи …" at bounding box center [496, 93] width 993 height 963
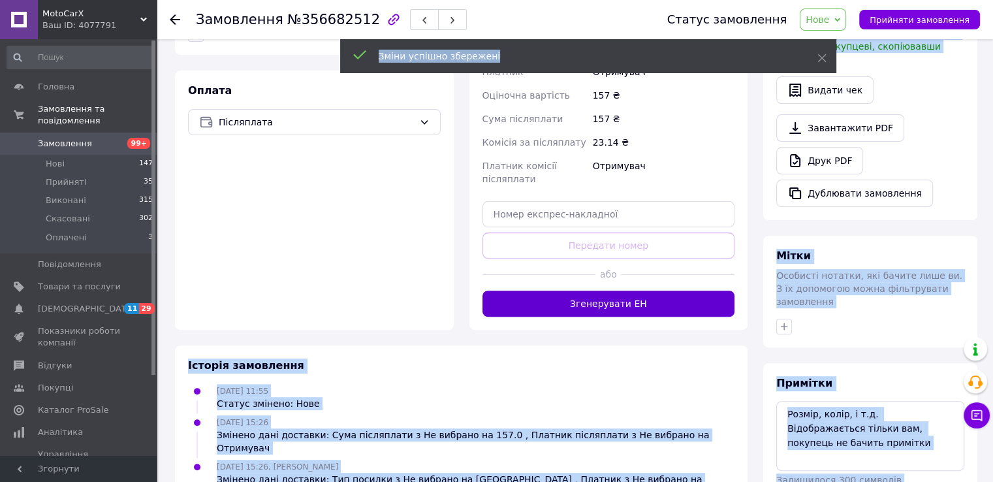
click at [621, 291] on button "Згенерувати ЕН" at bounding box center [609, 304] width 253 height 26
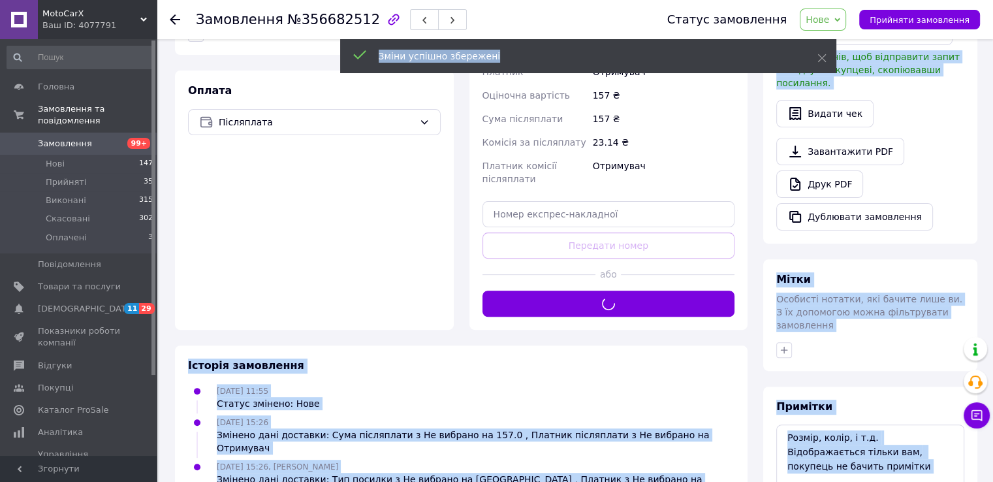
scroll to position [257, 0]
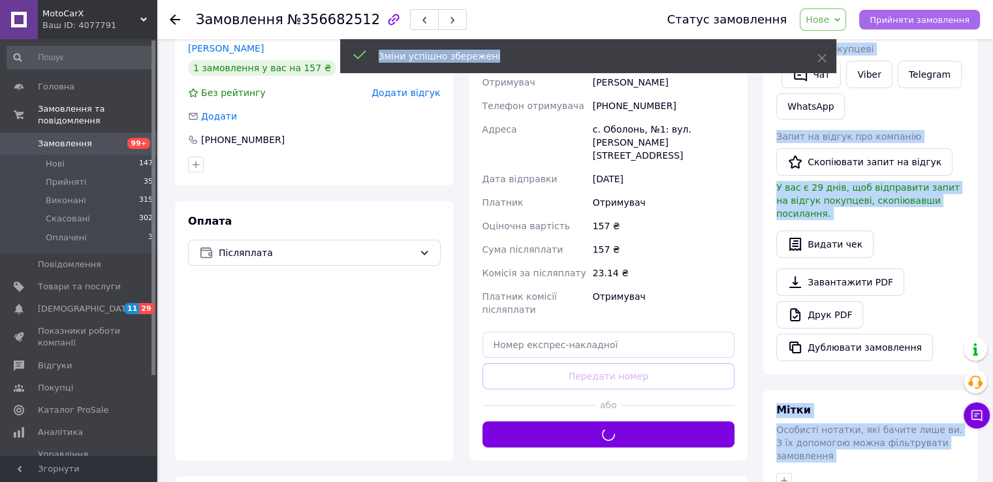
click at [904, 22] on span "Прийняти замовлення" at bounding box center [920, 20] width 100 height 10
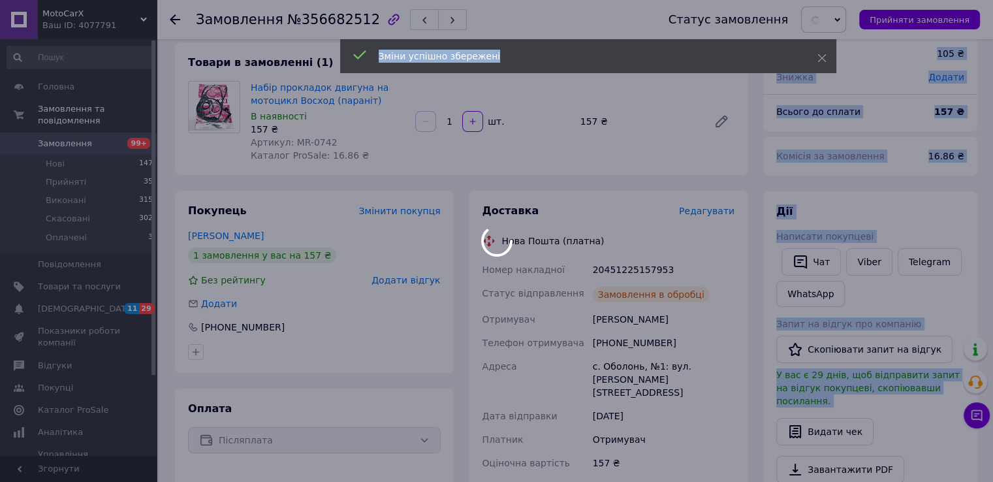
scroll to position [61, 0]
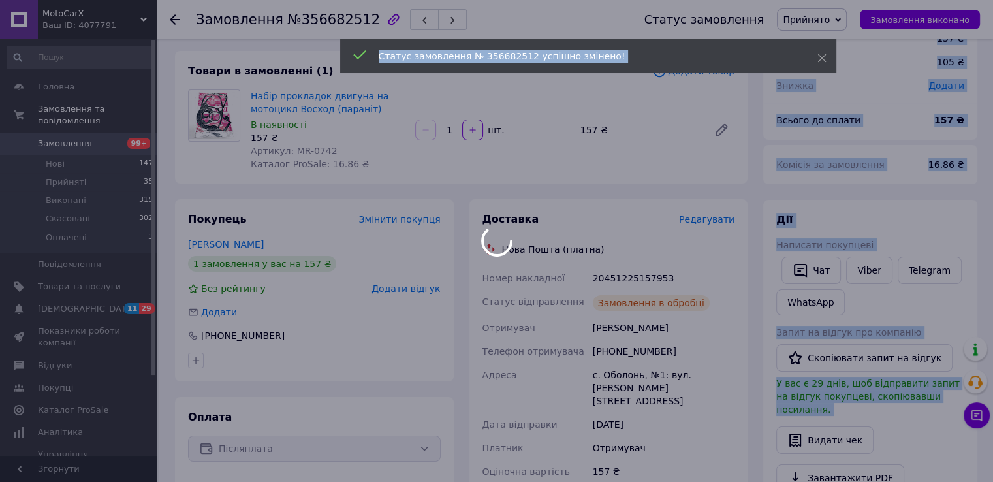
click at [621, 278] on div at bounding box center [496, 241] width 993 height 482
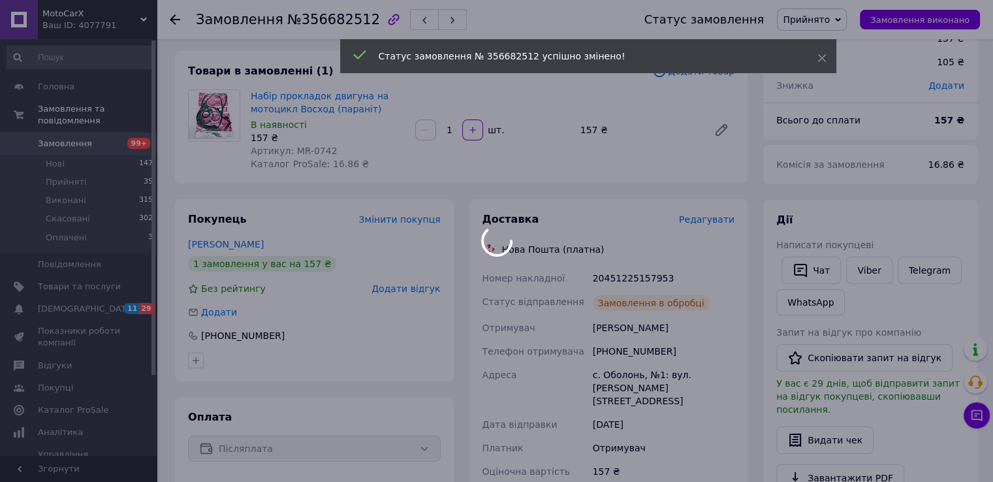
click at [621, 278] on div at bounding box center [496, 241] width 993 height 482
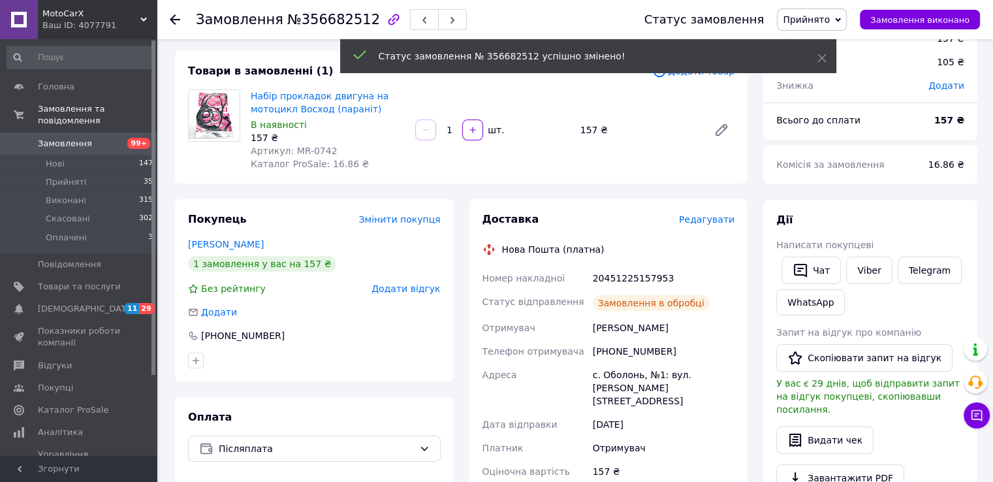
click at [624, 282] on div "20451225157953" at bounding box center [663, 278] width 147 height 24
copy div "20451225157953"
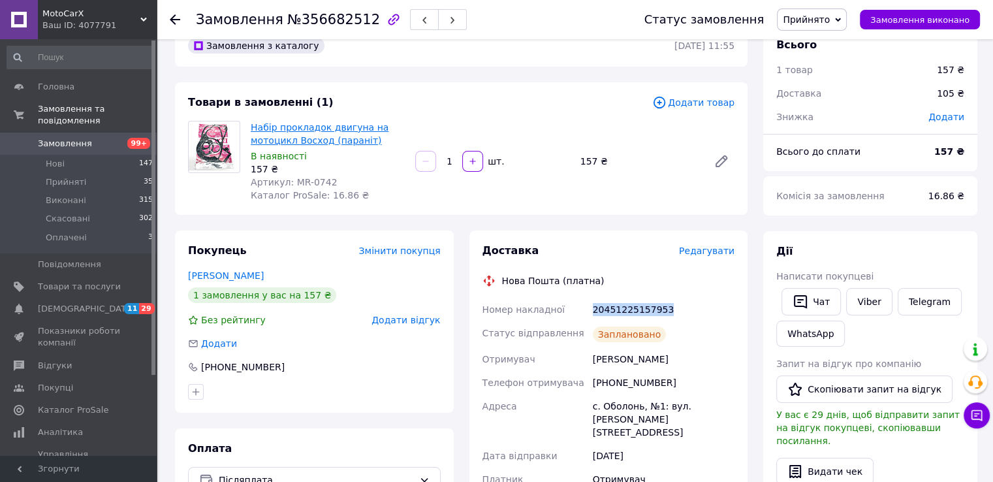
scroll to position [0, 0]
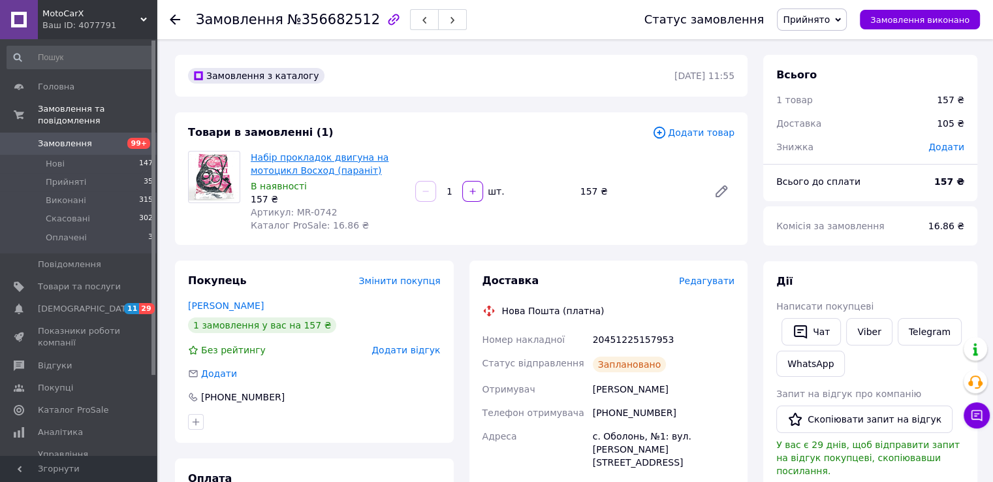
drag, startPoint x: 338, startPoint y: 144, endPoint x: 332, endPoint y: 152, distance: 9.8
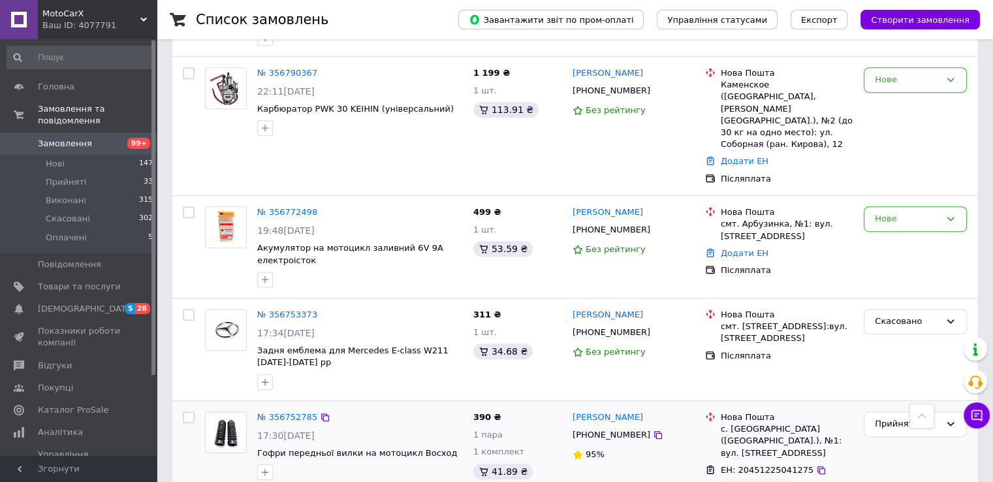
scroll to position [674, 0]
